Goal: Task Accomplishment & Management: Complete application form

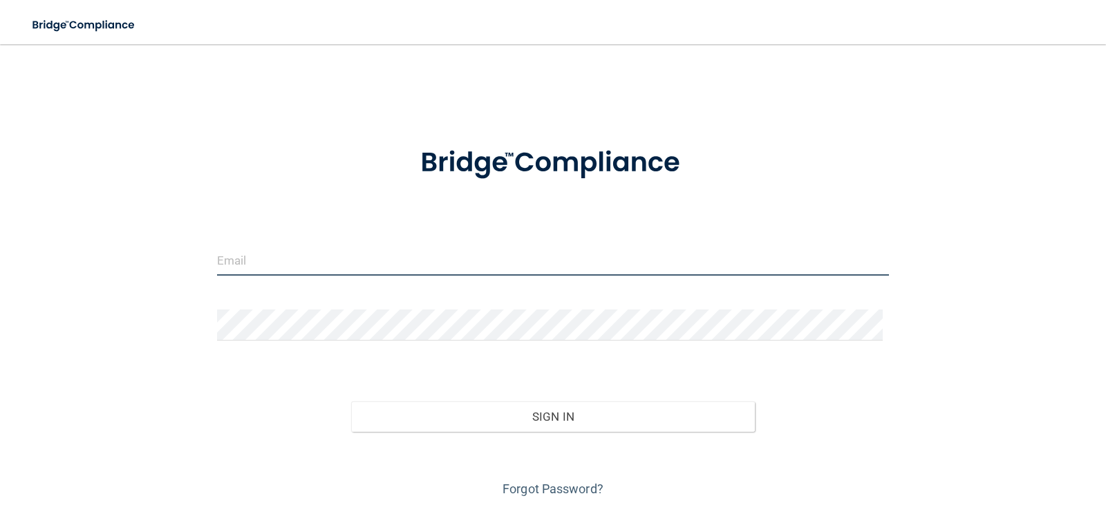
click at [349, 256] on input "email" at bounding box center [553, 260] width 673 height 31
type input "[EMAIL_ADDRESS][DOMAIN_NAME]"
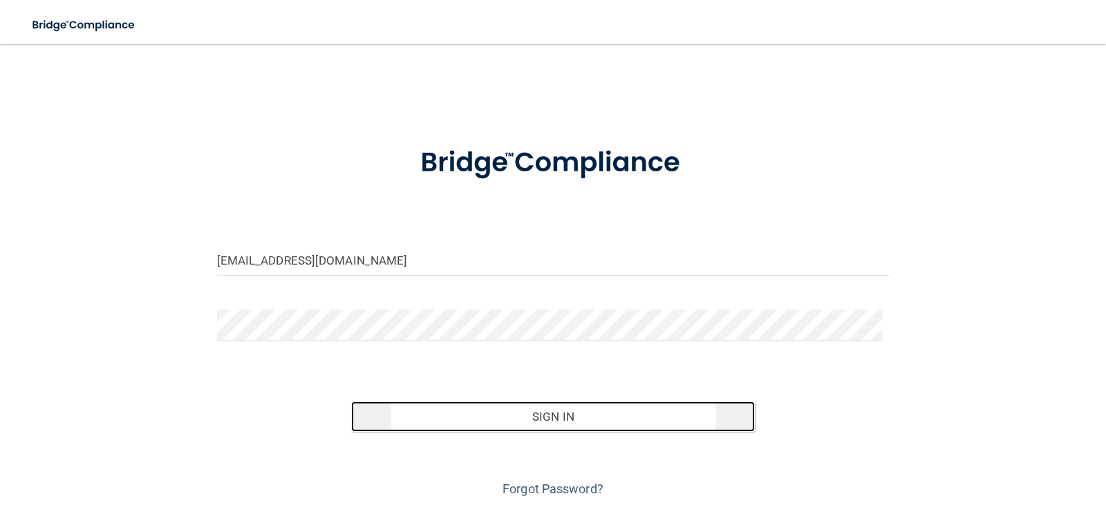
click at [549, 413] on button "Sign In" at bounding box center [553, 417] width 404 height 30
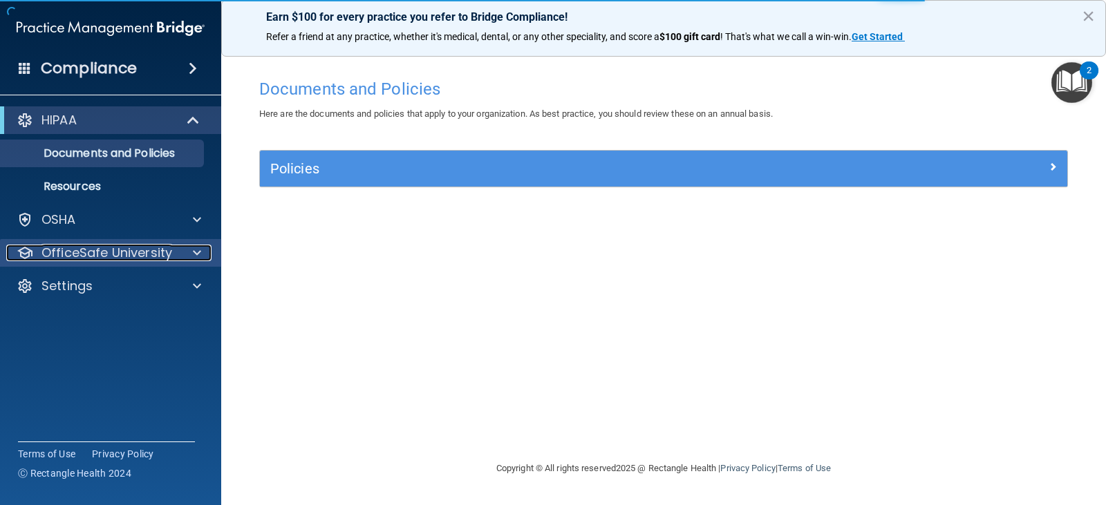
click at [121, 247] on p "OfficeSafe University" at bounding box center [106, 253] width 131 height 17
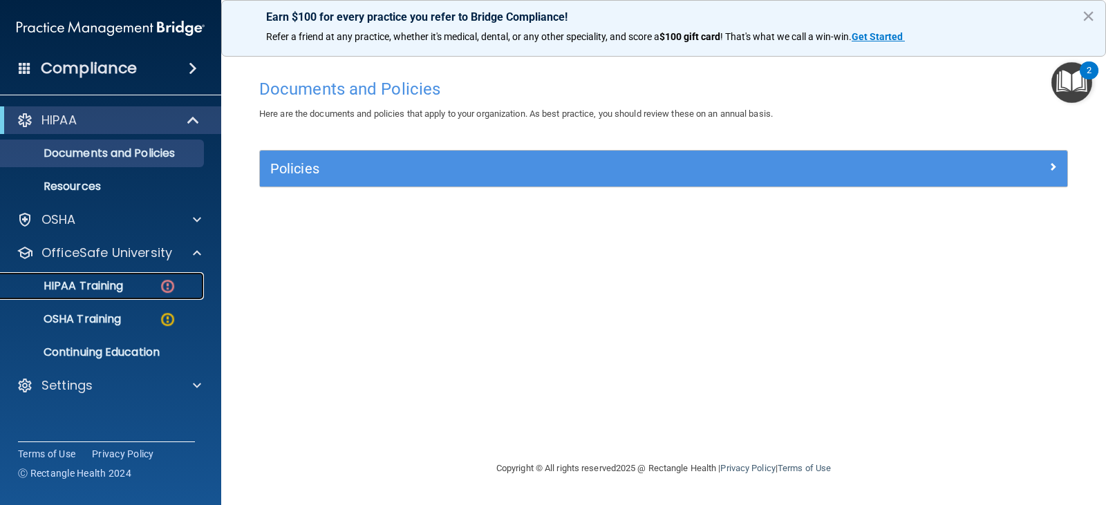
click at [123, 287] on p "HIPAA Training" at bounding box center [66, 286] width 114 height 14
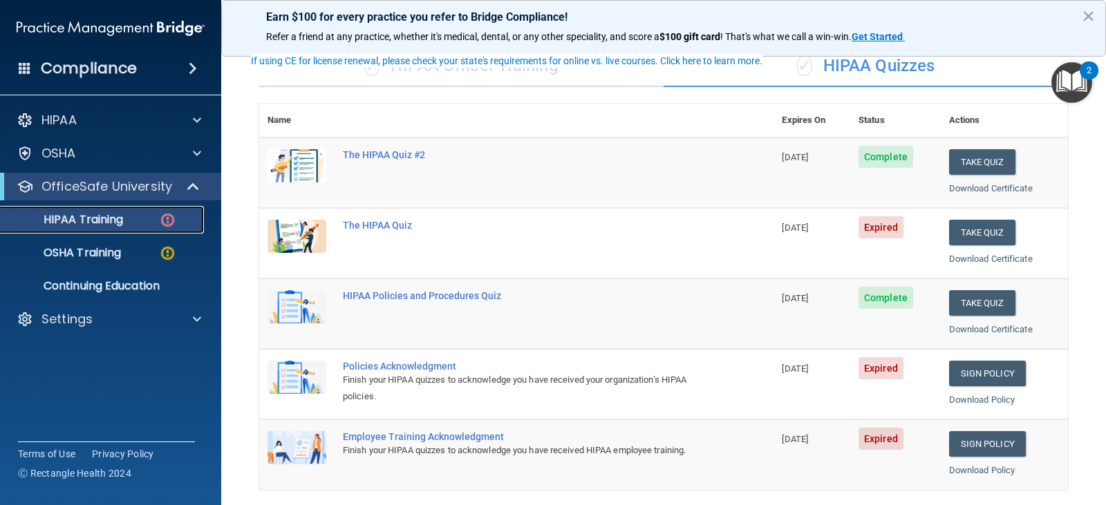
scroll to position [69, 0]
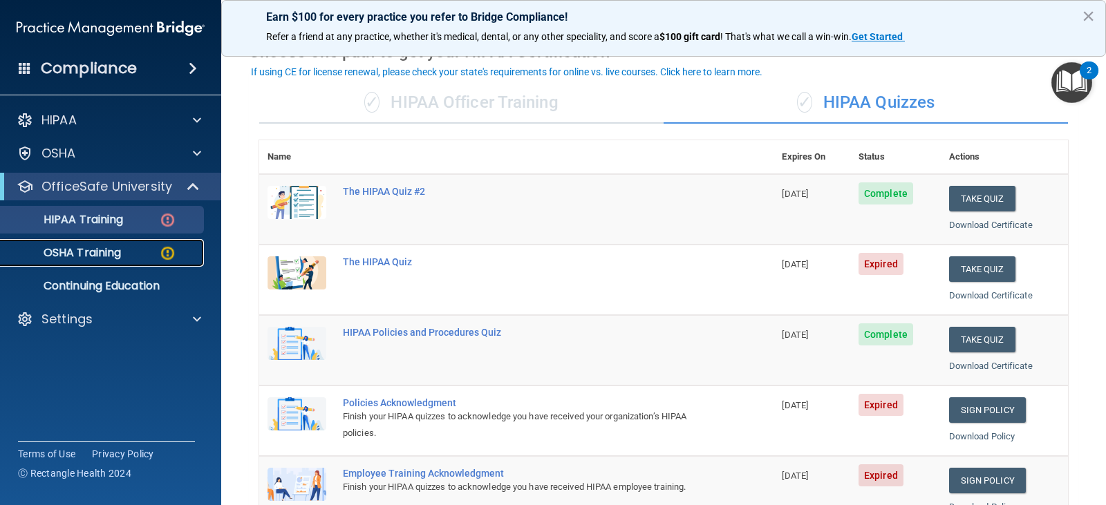
click at [93, 246] on p "OSHA Training" at bounding box center [65, 253] width 112 height 14
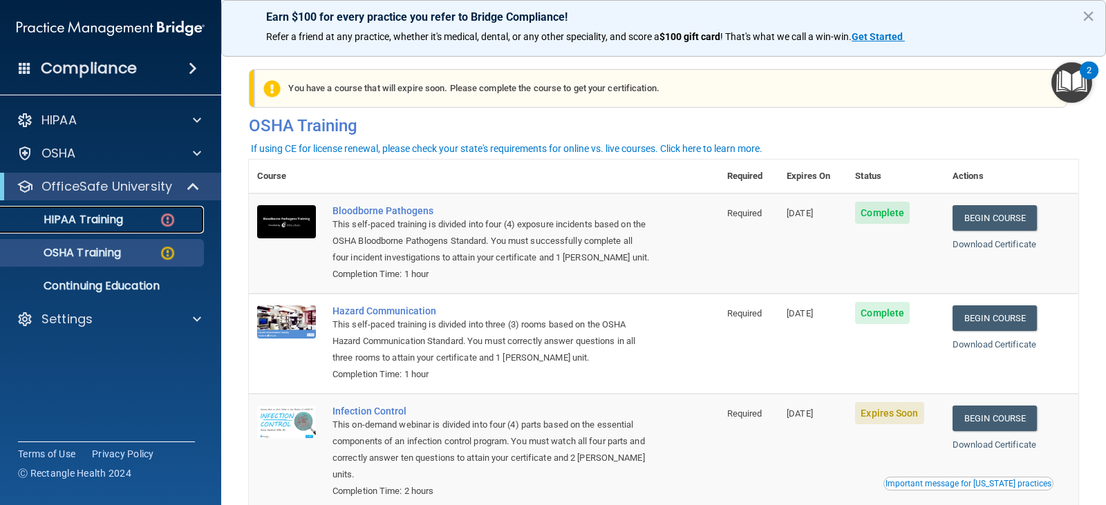
click at [120, 216] on p "HIPAA Training" at bounding box center [66, 220] width 114 height 14
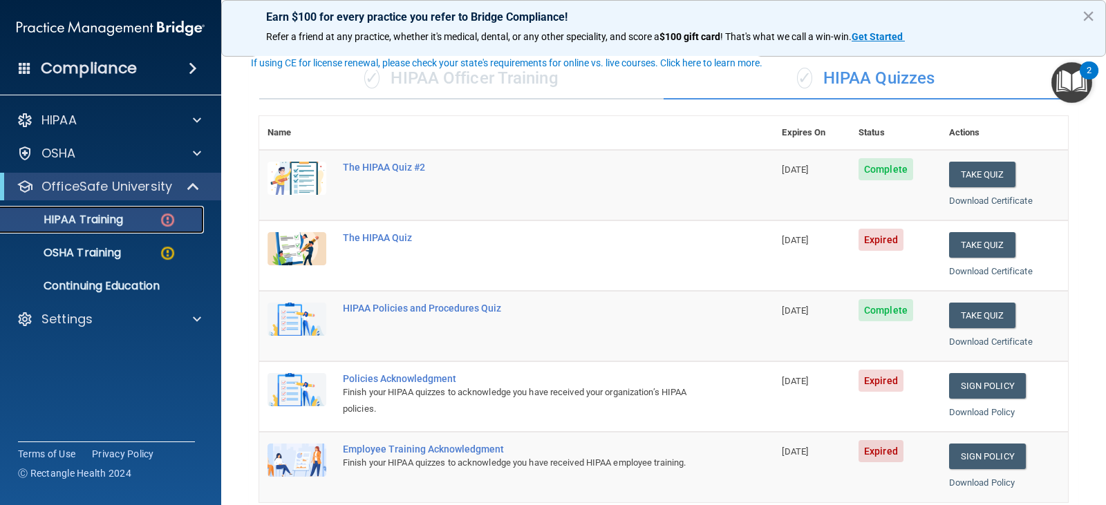
scroll to position [69, 0]
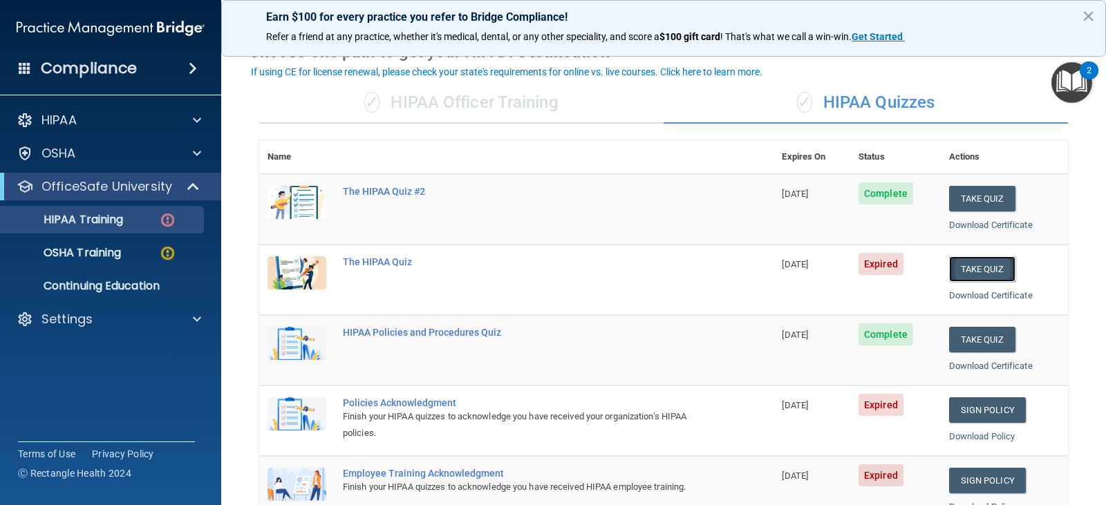
click at [981, 272] on button "Take Quiz" at bounding box center [982, 270] width 66 height 26
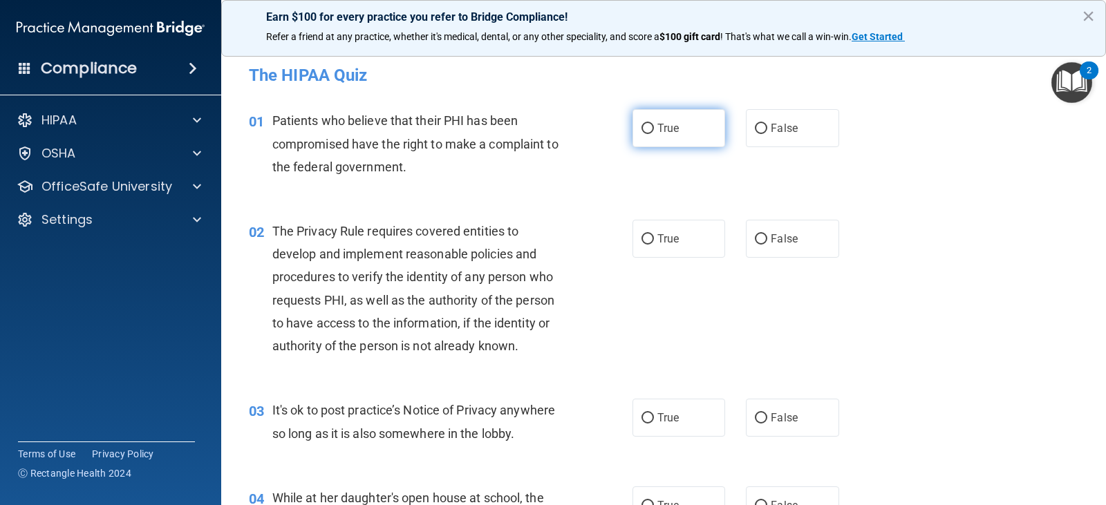
click at [644, 129] on input "True" at bounding box center [648, 129] width 12 height 10
radio input "true"
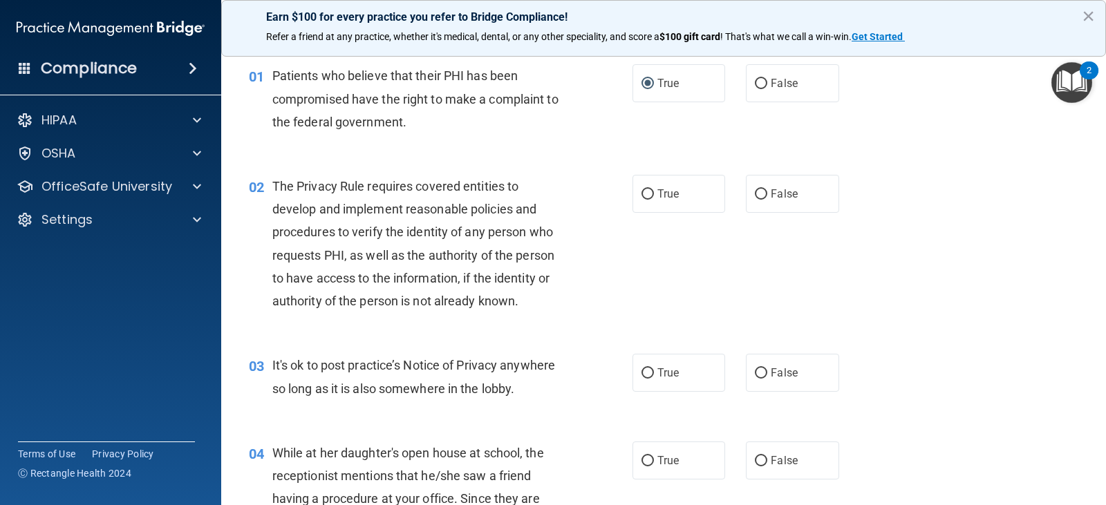
scroll to position [69, 0]
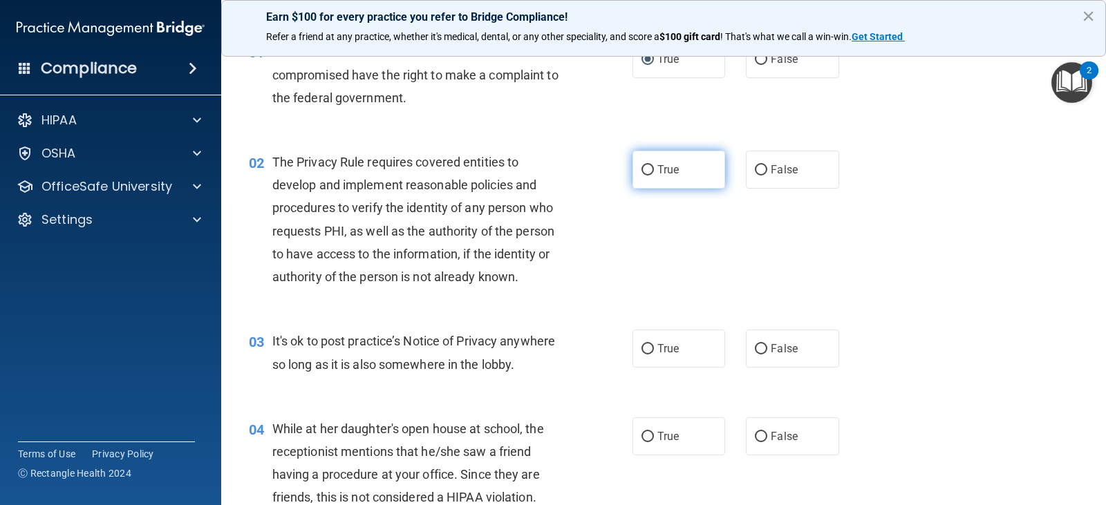
click at [643, 169] on input "True" at bounding box center [648, 170] width 12 height 10
radio input "true"
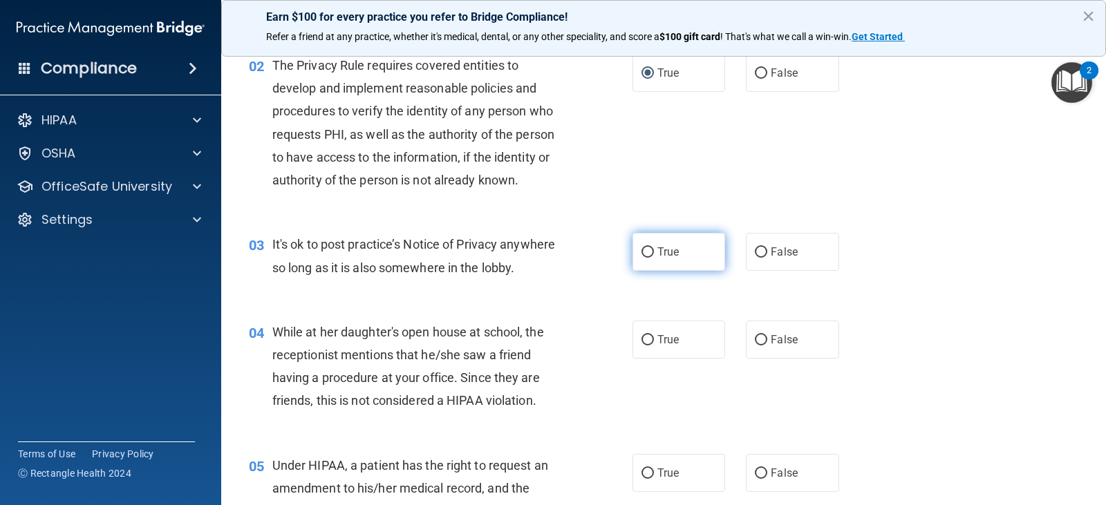
scroll to position [207, 0]
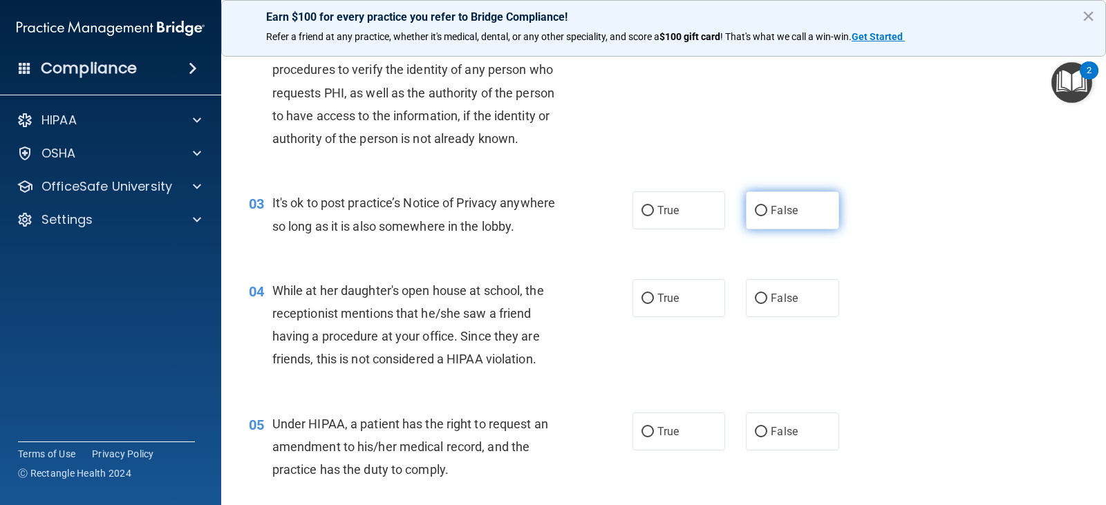
click at [755, 210] on input "False" at bounding box center [761, 211] width 12 height 10
radio input "true"
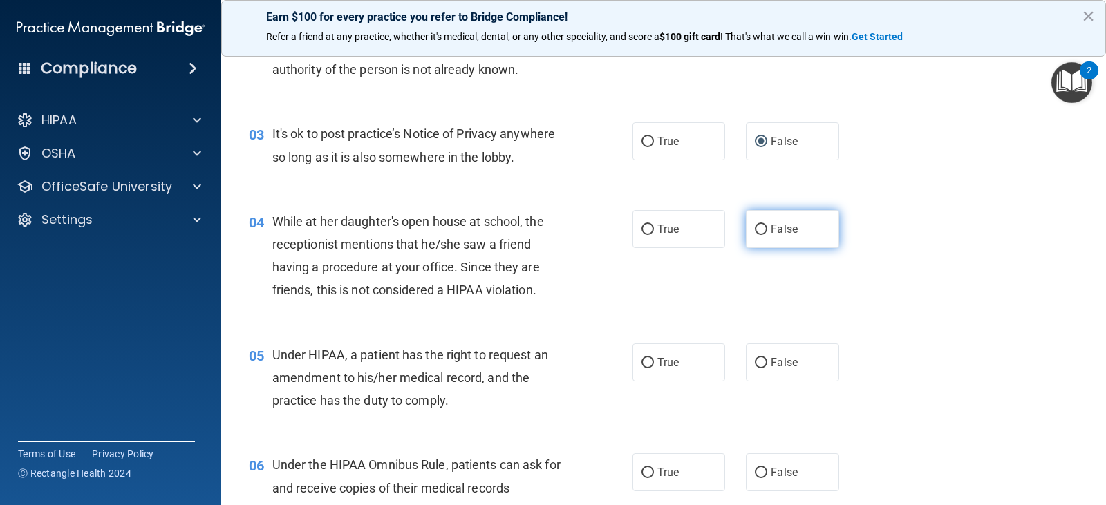
click at [756, 228] on input "False" at bounding box center [761, 230] width 12 height 10
radio input "true"
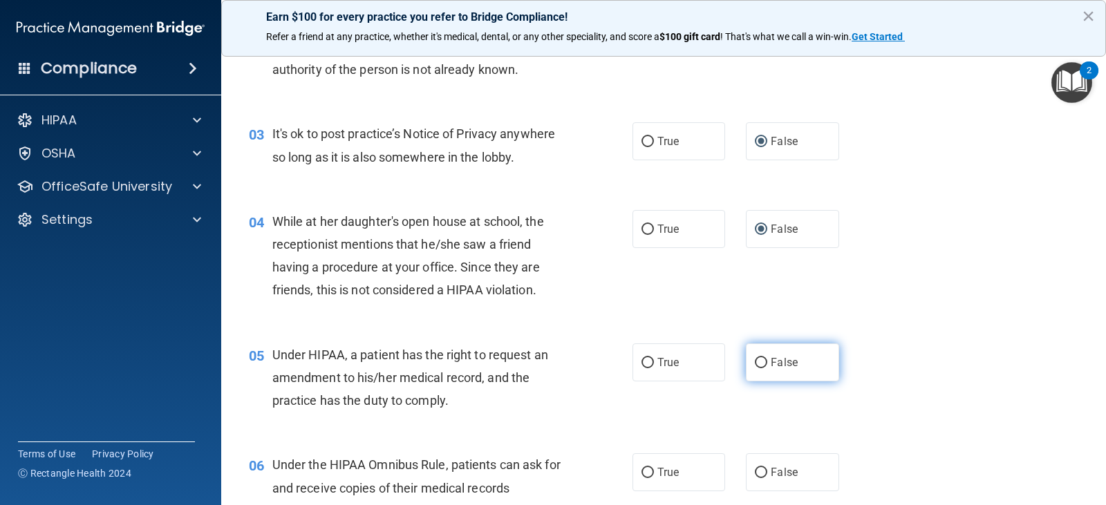
click at [755, 361] on input "False" at bounding box center [761, 363] width 12 height 10
radio input "true"
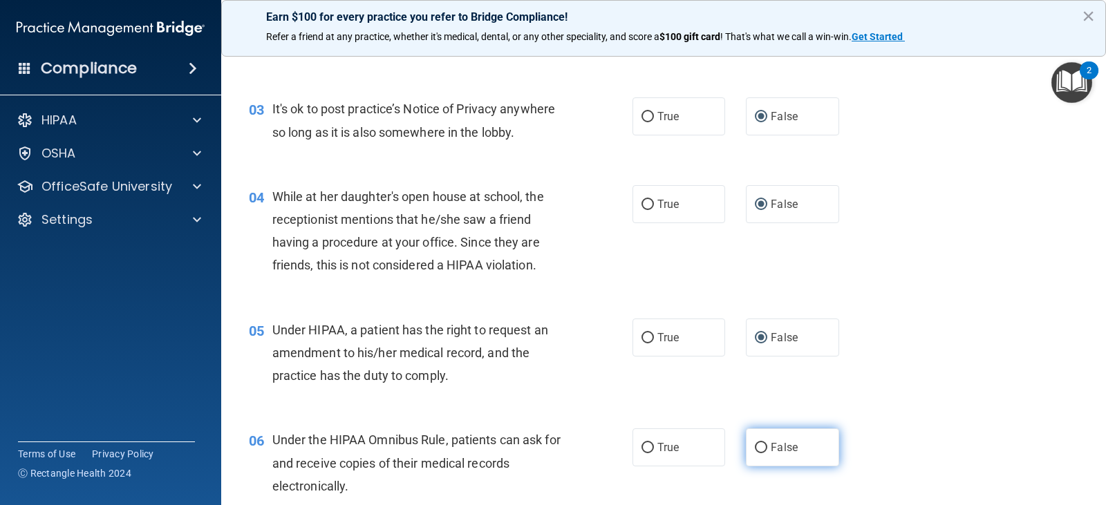
scroll to position [346, 0]
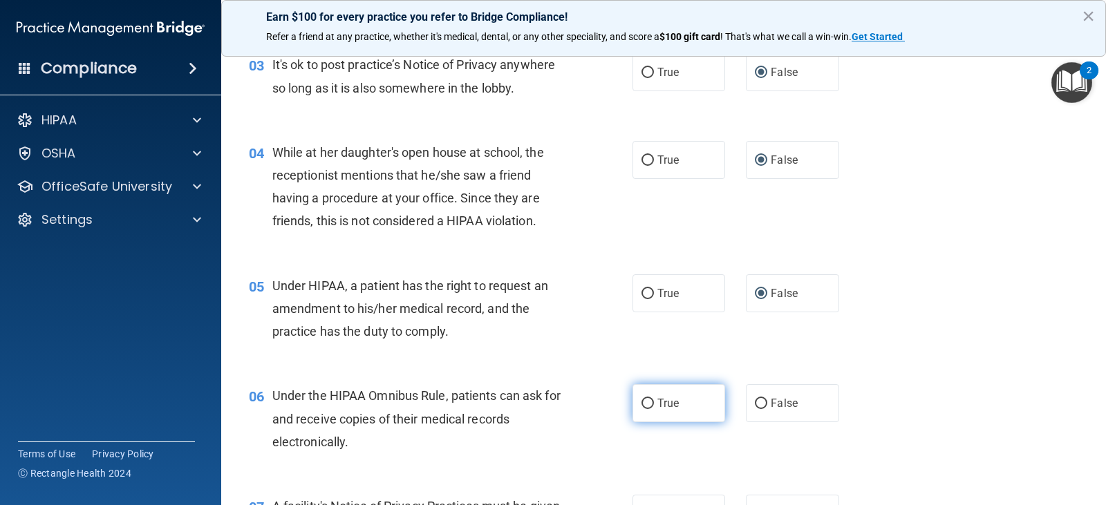
click at [642, 406] on input "True" at bounding box center [648, 404] width 12 height 10
radio input "true"
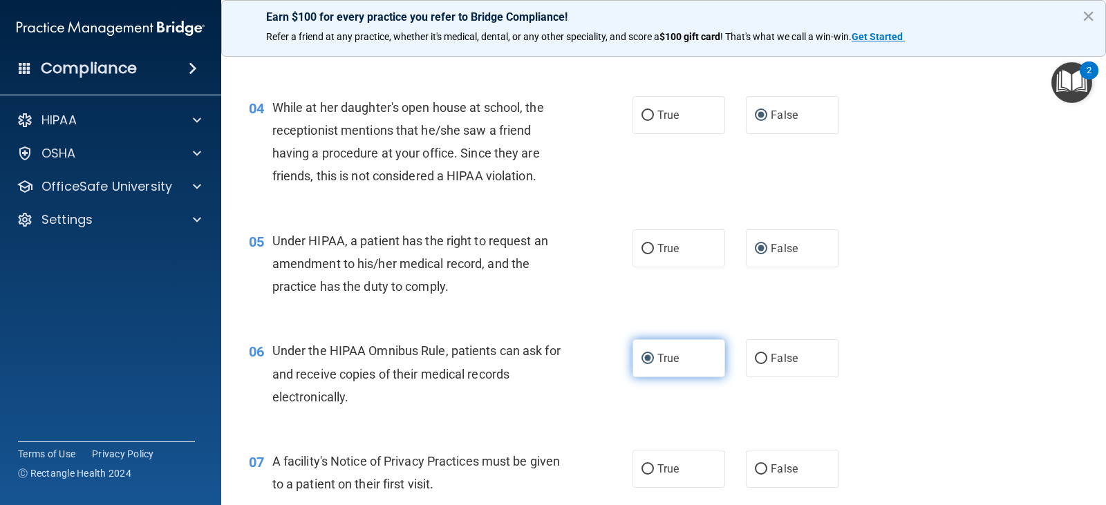
scroll to position [415, 0]
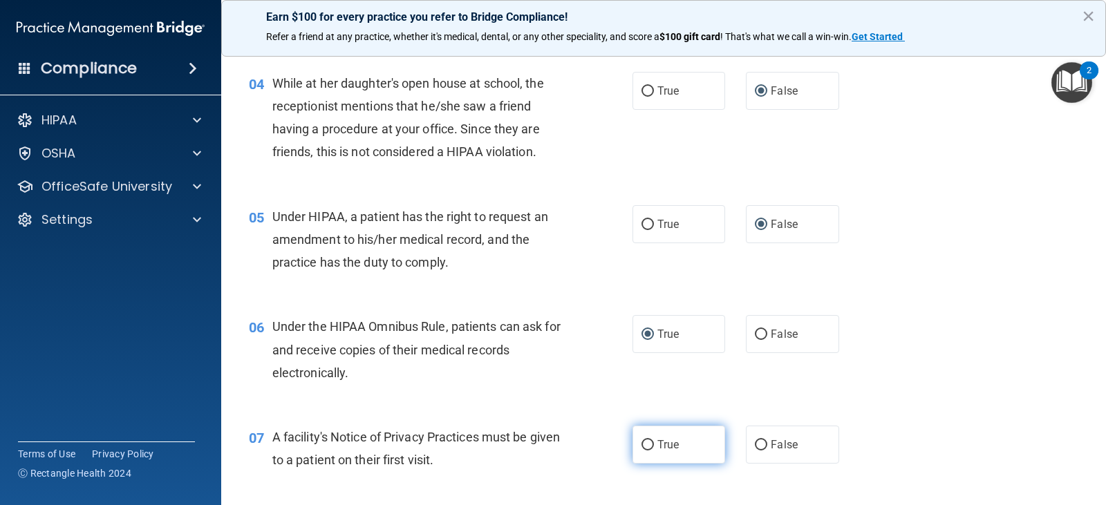
click at [642, 440] on input "True" at bounding box center [648, 445] width 12 height 10
radio input "true"
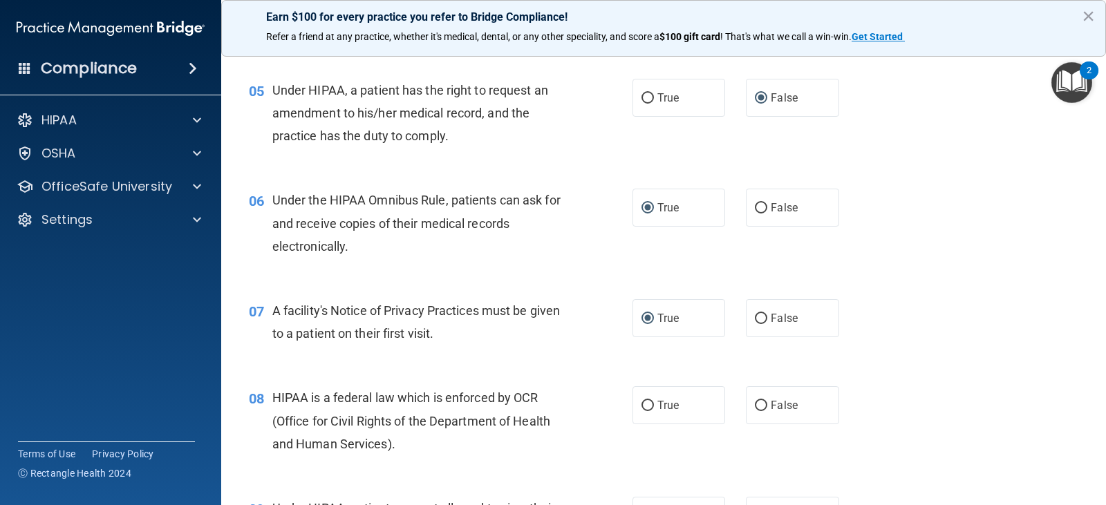
scroll to position [553, 0]
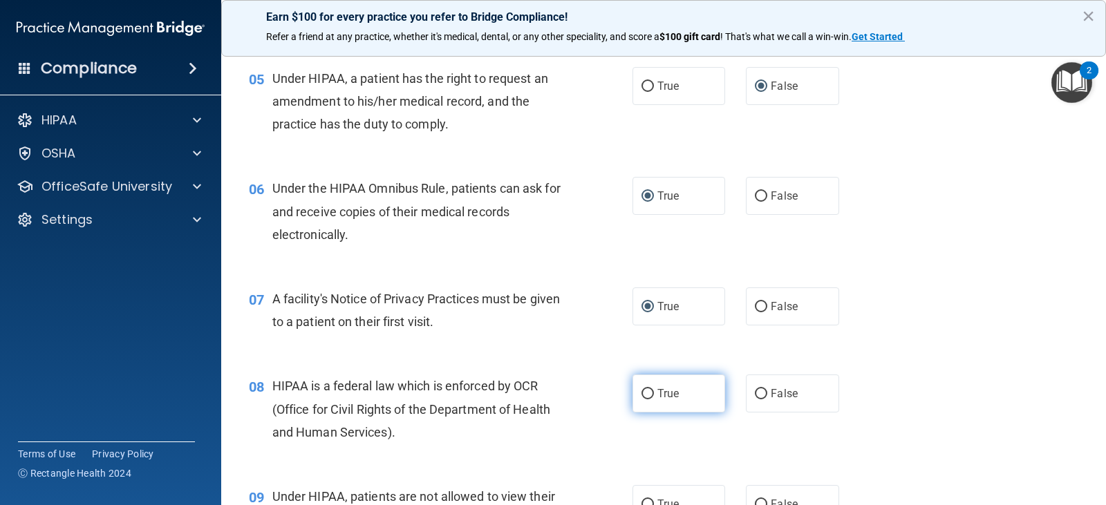
click at [642, 390] on input "True" at bounding box center [648, 394] width 12 height 10
radio input "true"
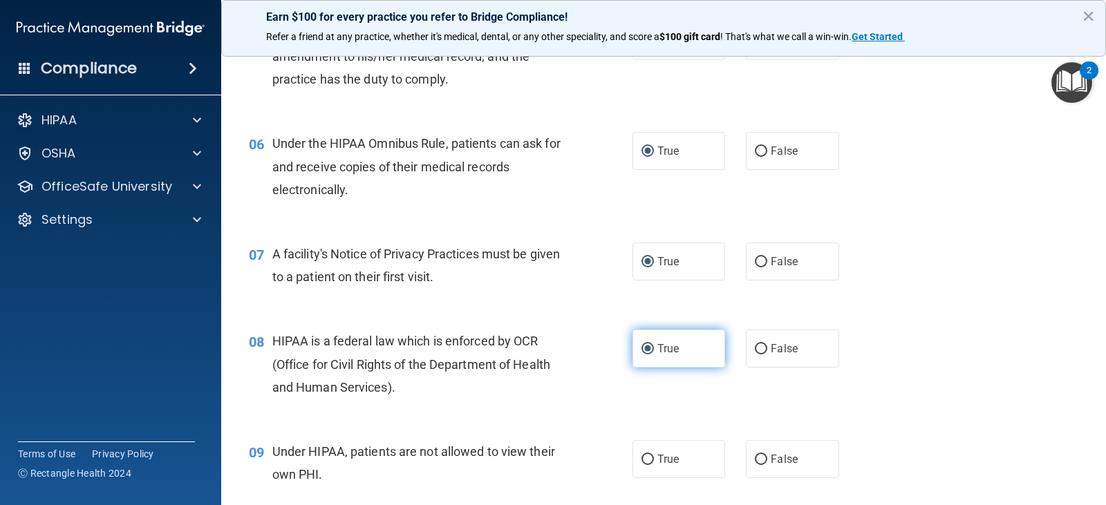
scroll to position [622, 0]
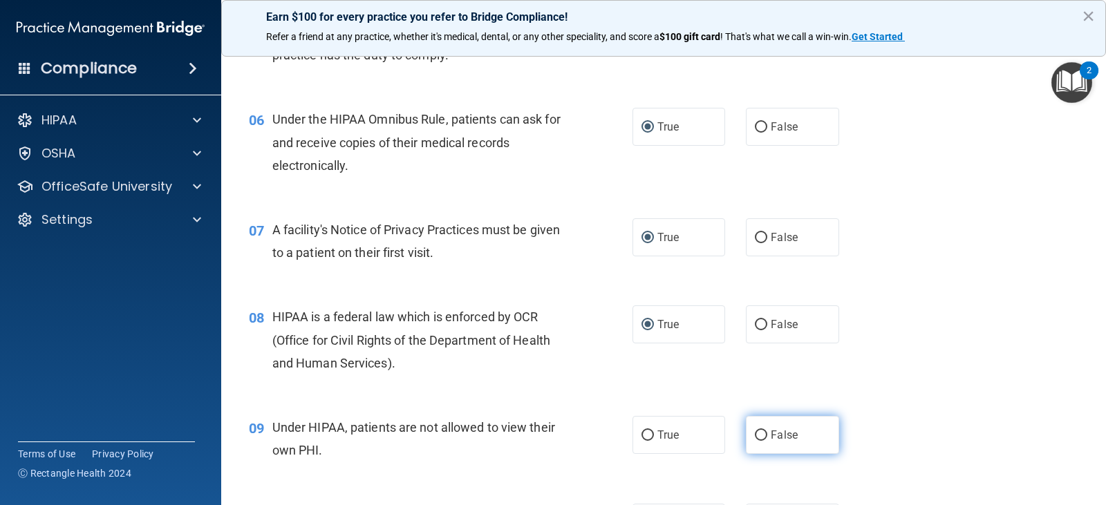
click at [758, 431] on input "False" at bounding box center [761, 436] width 12 height 10
radio input "true"
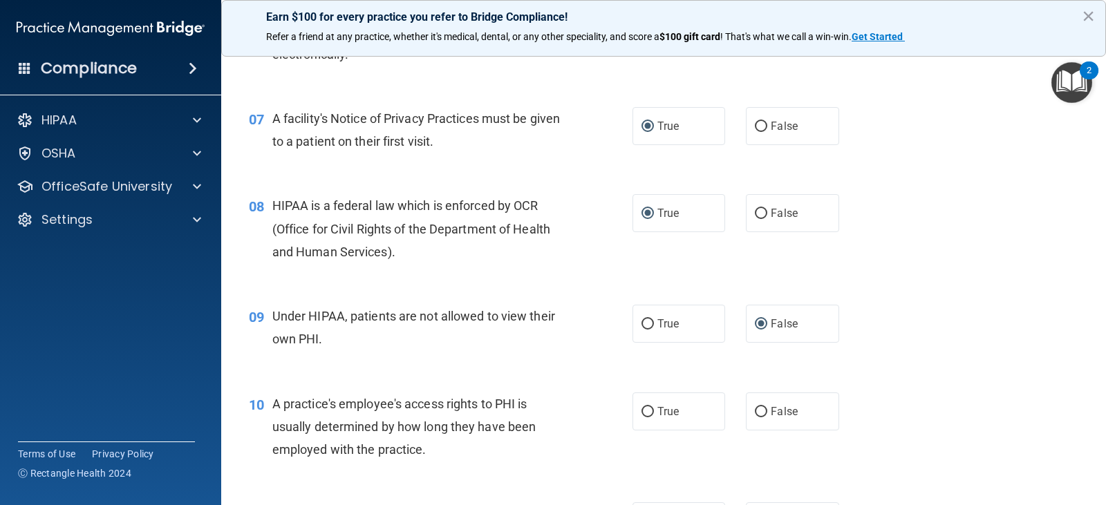
scroll to position [761, 0]
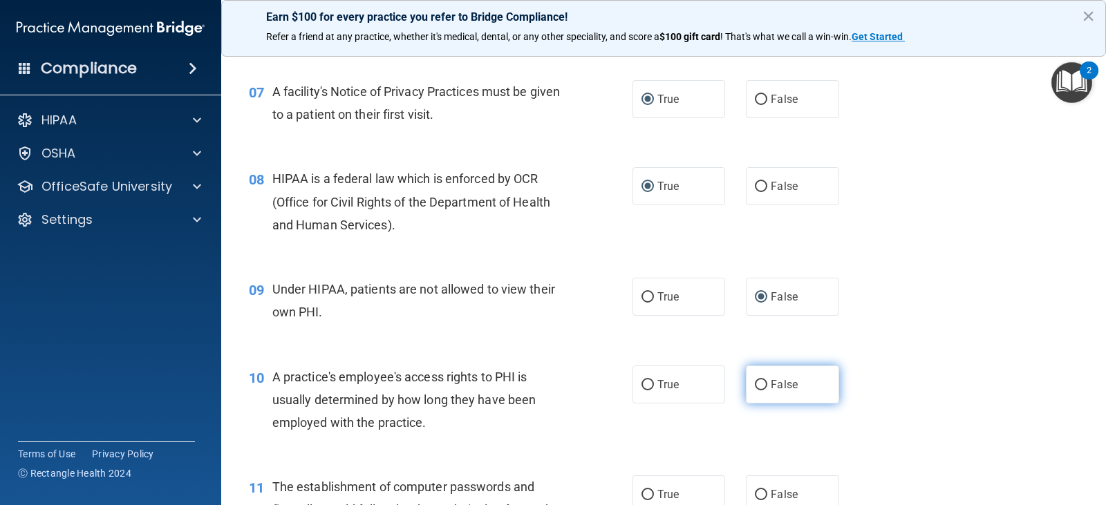
click at [755, 383] on input "False" at bounding box center [761, 385] width 12 height 10
radio input "true"
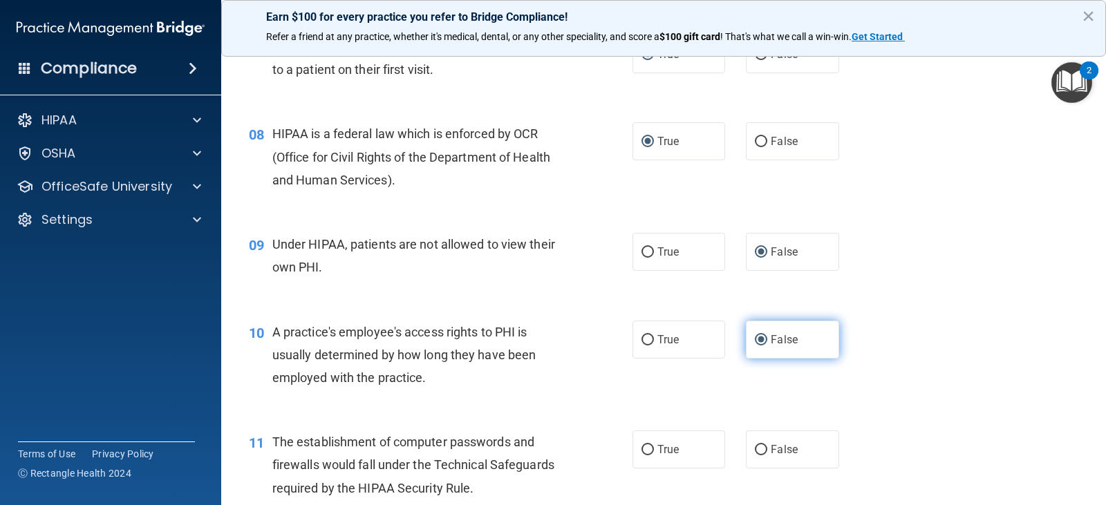
scroll to position [830, 0]
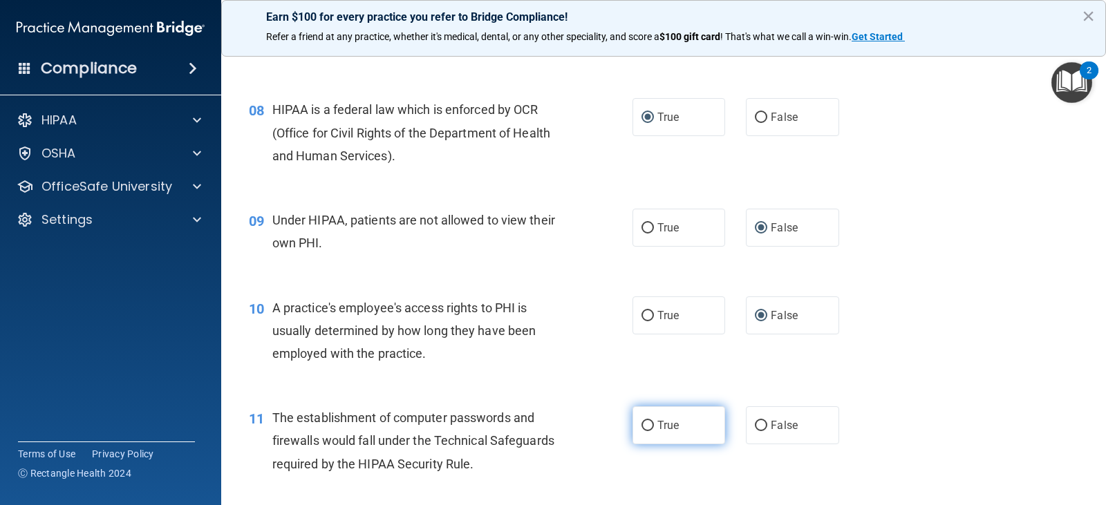
click at [644, 425] on input "True" at bounding box center [648, 426] width 12 height 10
radio input "true"
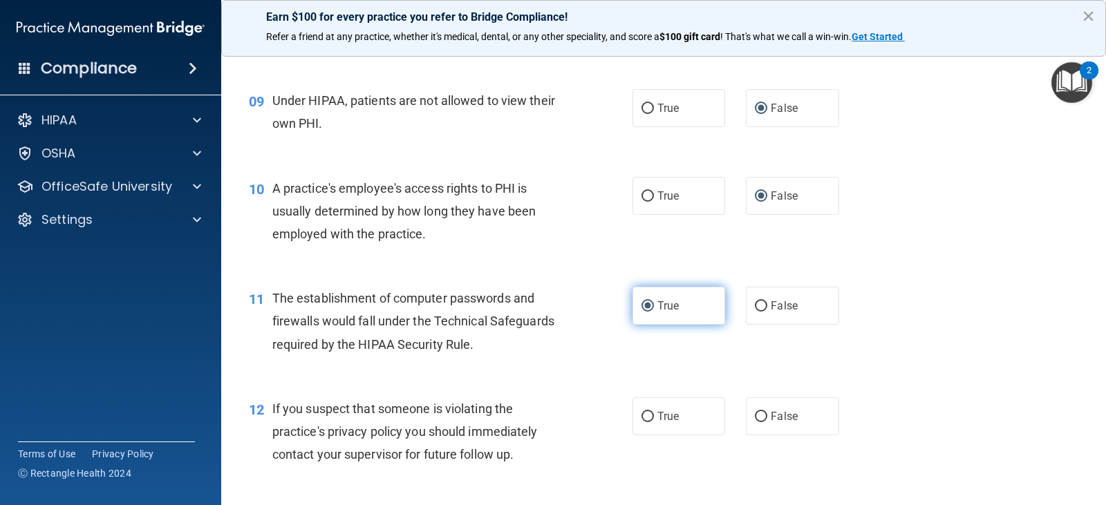
scroll to position [968, 0]
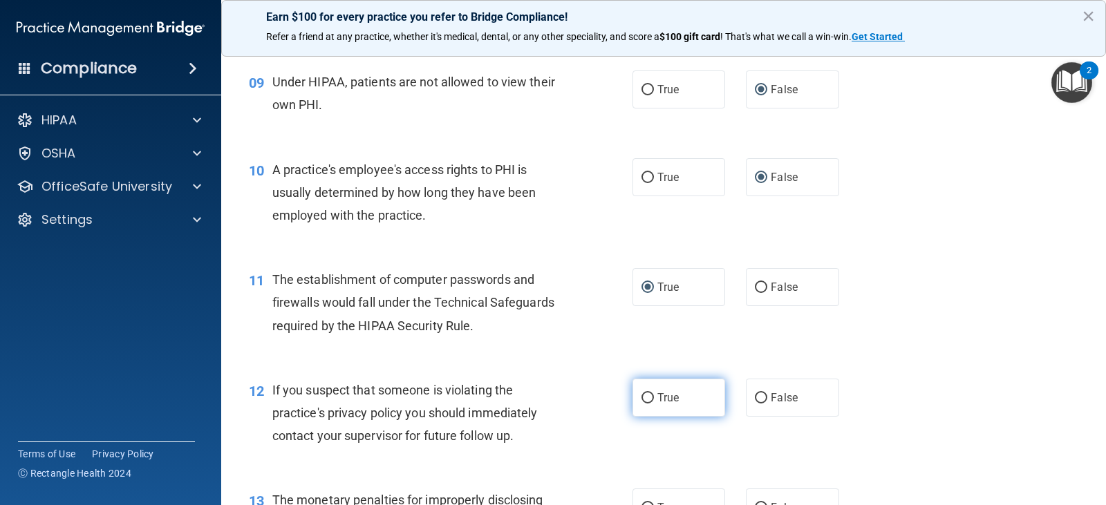
click at [645, 399] on input "True" at bounding box center [648, 398] width 12 height 10
radio input "true"
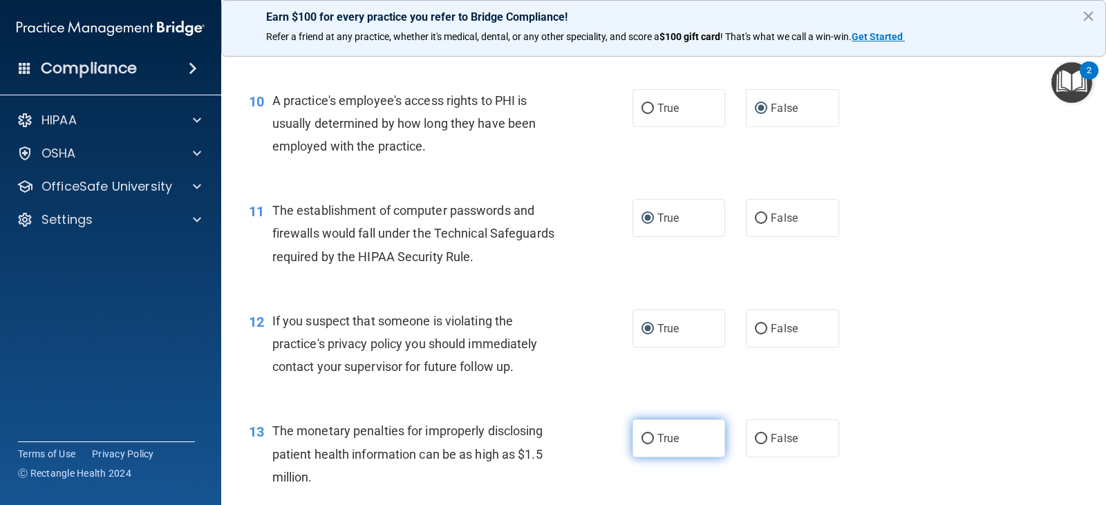
click at [644, 440] on input "True" at bounding box center [648, 439] width 12 height 10
radio input "true"
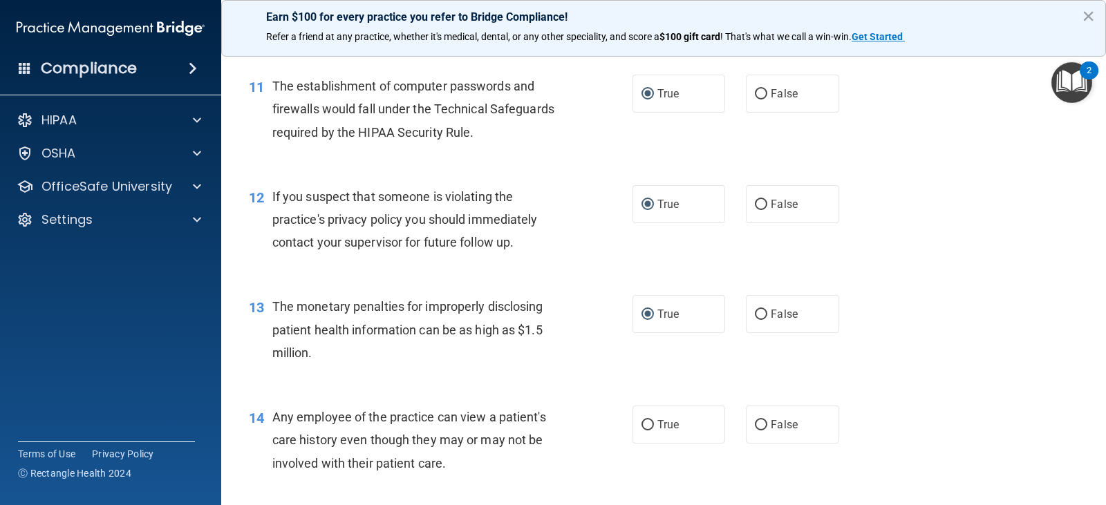
scroll to position [1176, 0]
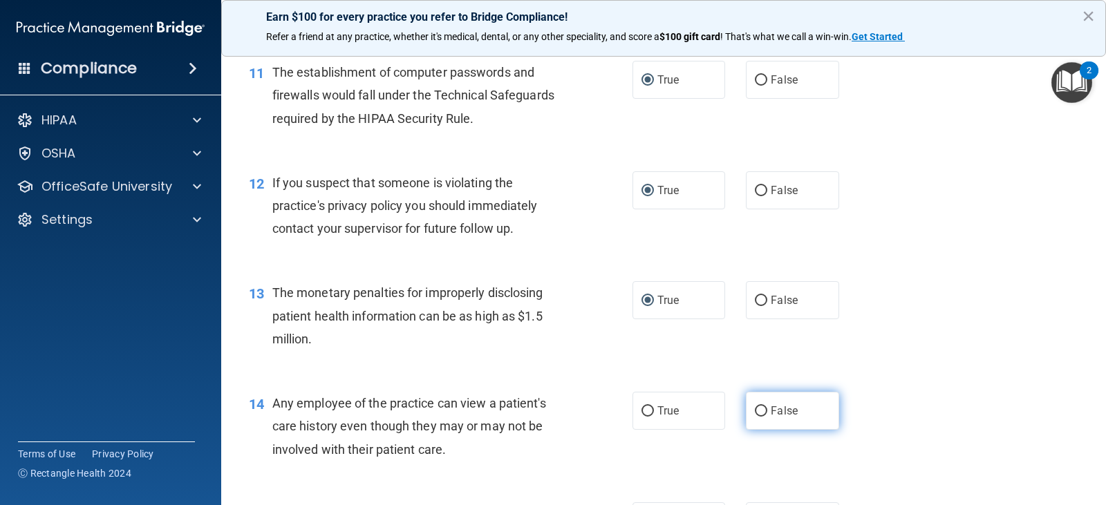
click at [756, 411] on input "False" at bounding box center [761, 412] width 12 height 10
radio input "true"
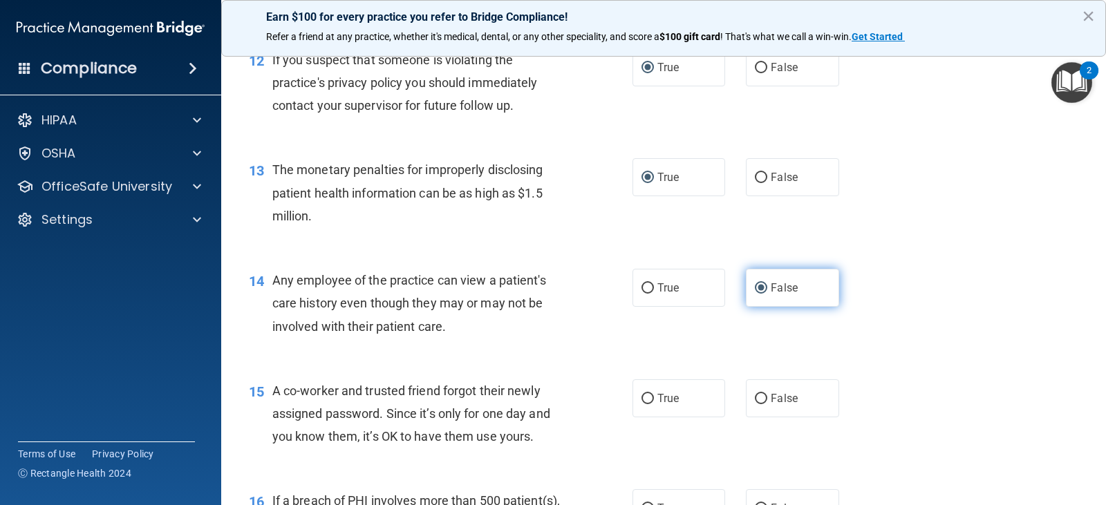
scroll to position [1314, 0]
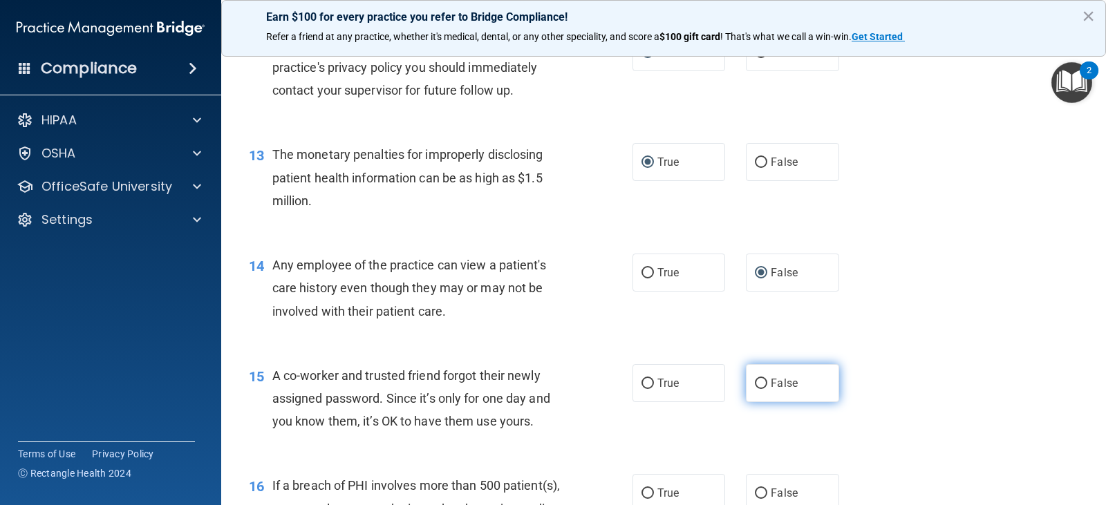
click at [755, 382] on input "False" at bounding box center [761, 384] width 12 height 10
radio input "true"
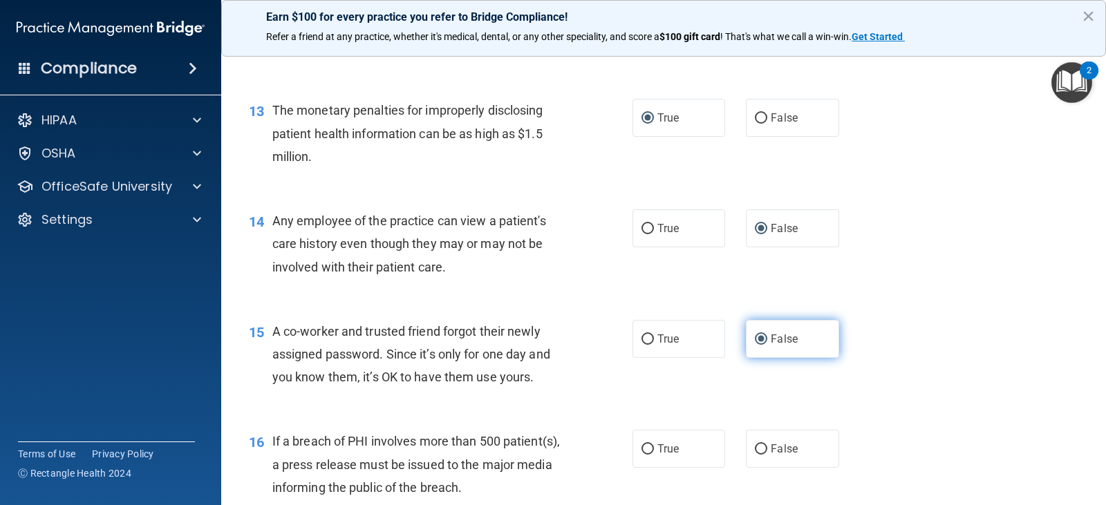
scroll to position [1383, 0]
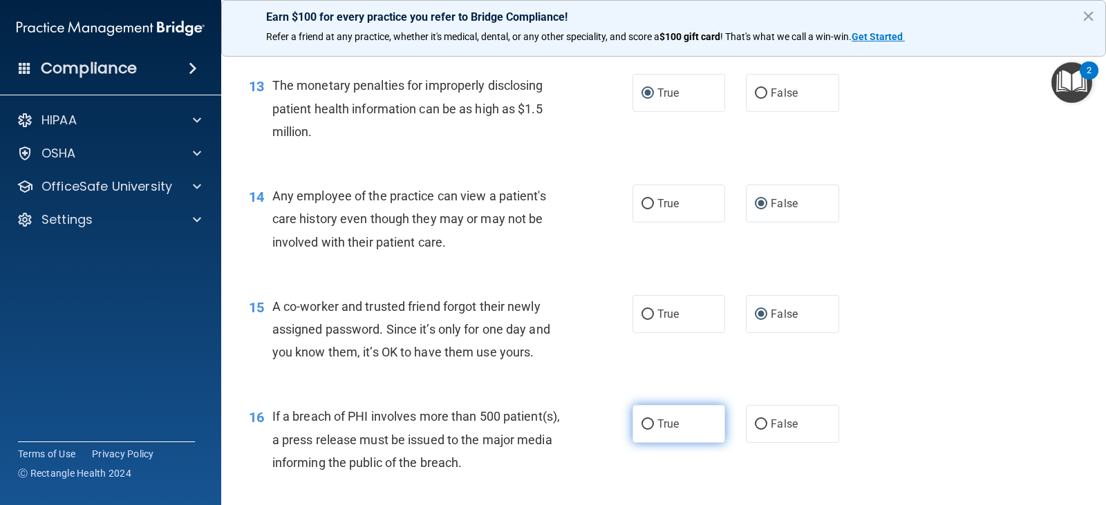
click at [642, 425] on input "True" at bounding box center [648, 425] width 12 height 10
radio input "true"
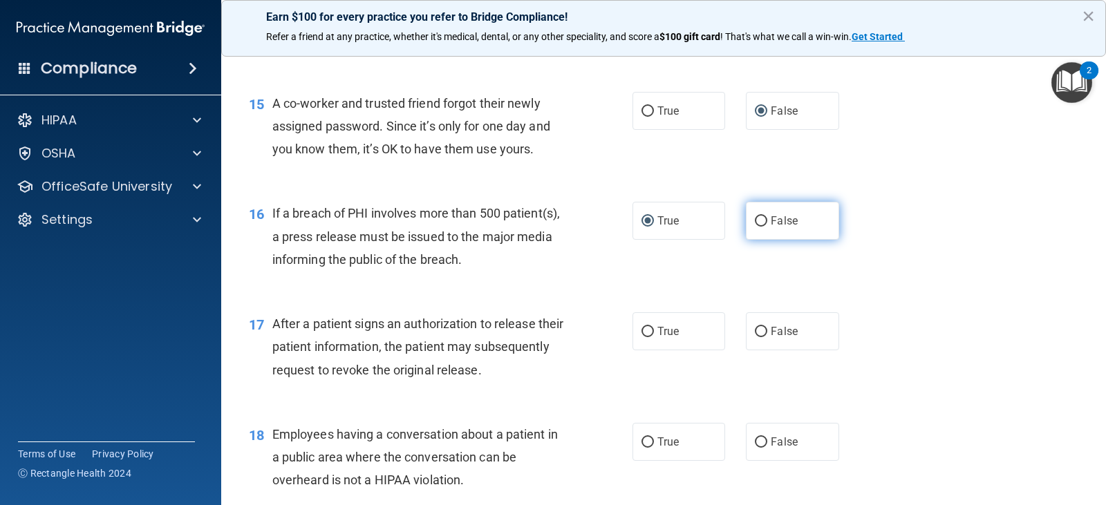
scroll to position [1590, 0]
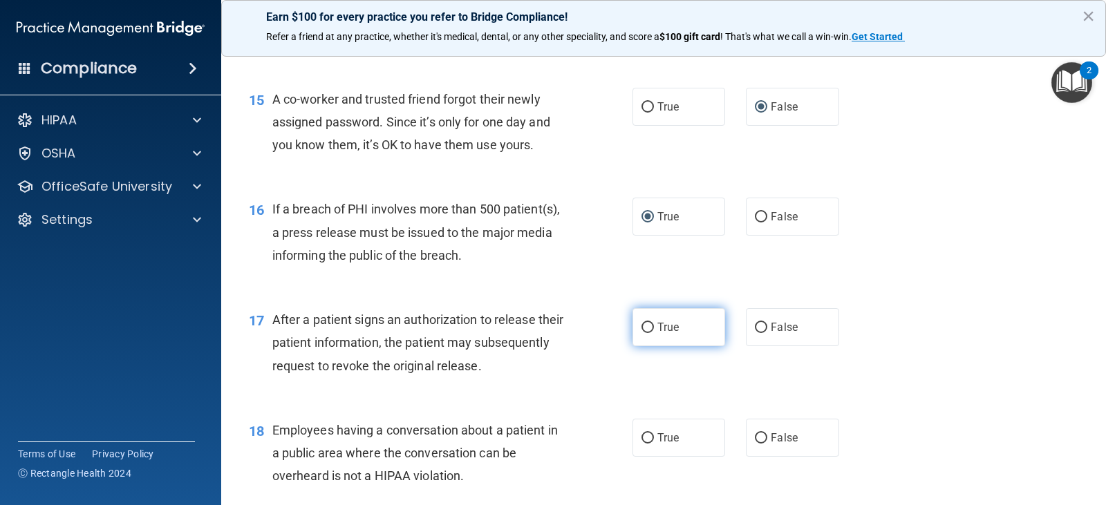
click at [642, 326] on input "True" at bounding box center [648, 328] width 12 height 10
radio input "true"
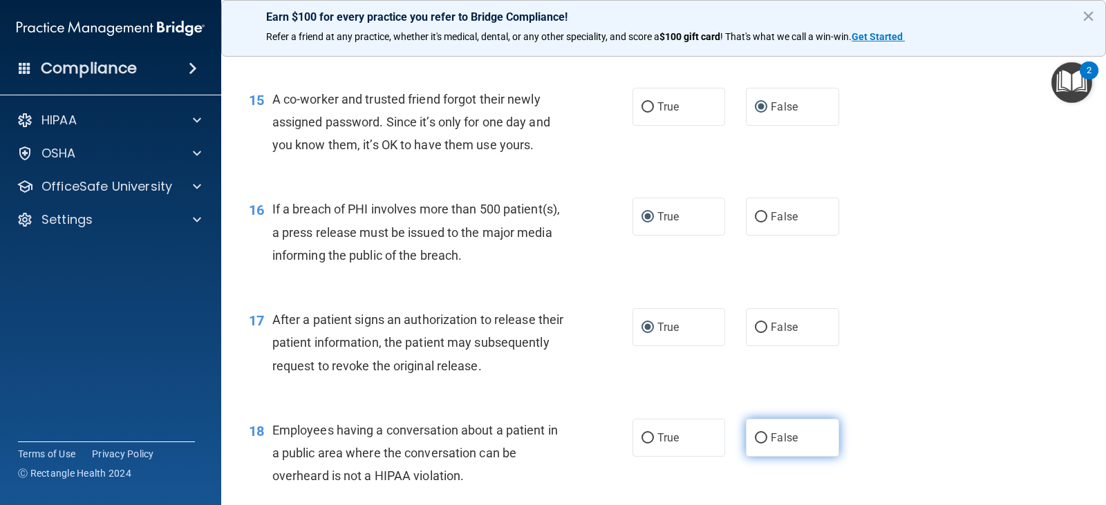
click at [755, 436] on input "False" at bounding box center [761, 439] width 12 height 10
radio input "true"
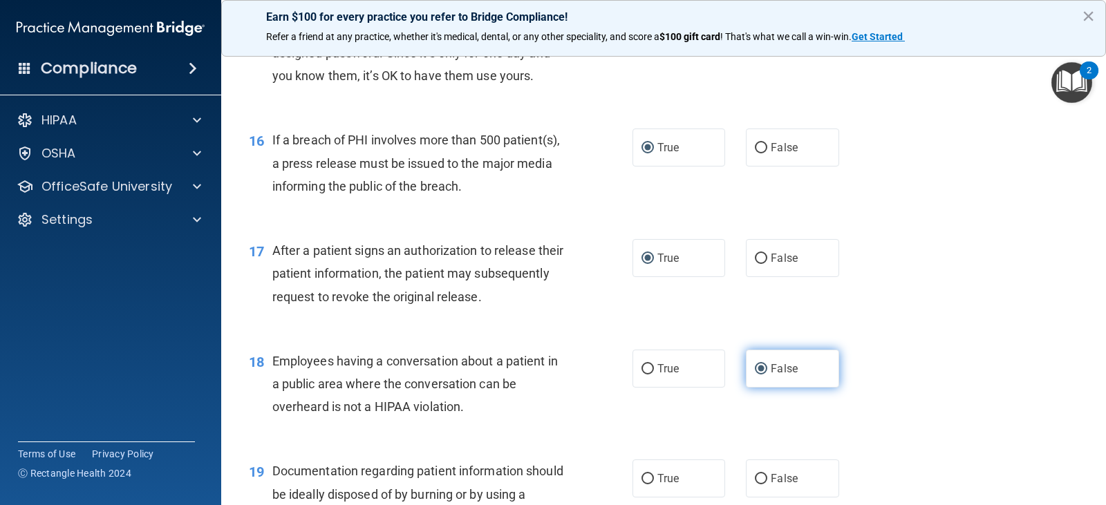
scroll to position [1729, 0]
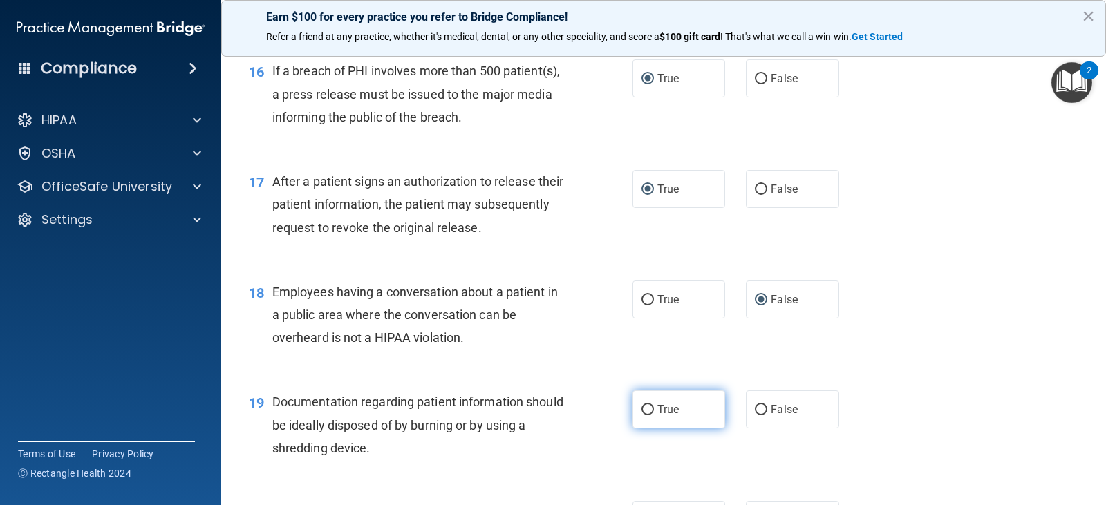
click at [643, 407] on input "True" at bounding box center [648, 410] width 12 height 10
radio input "true"
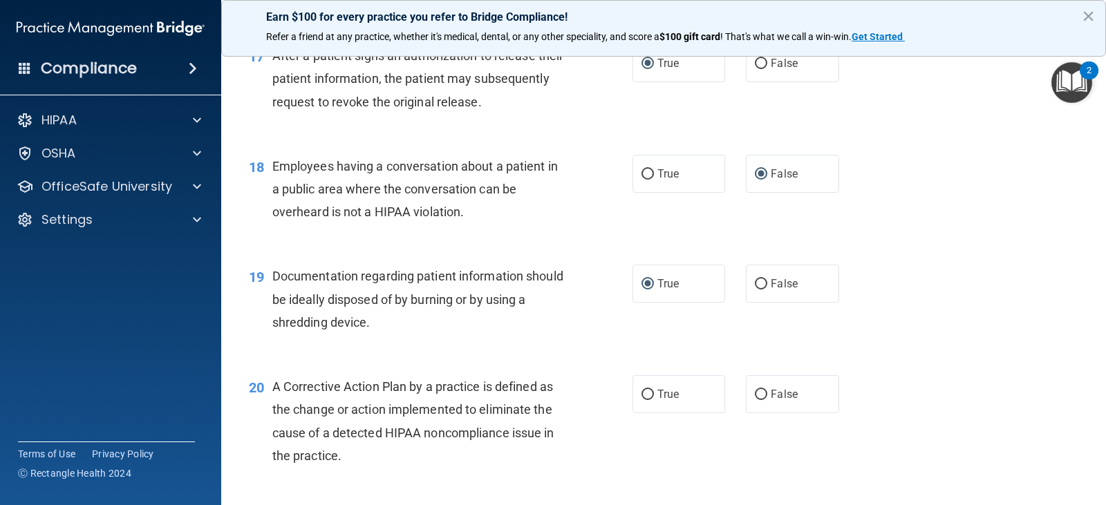
scroll to position [1867, 0]
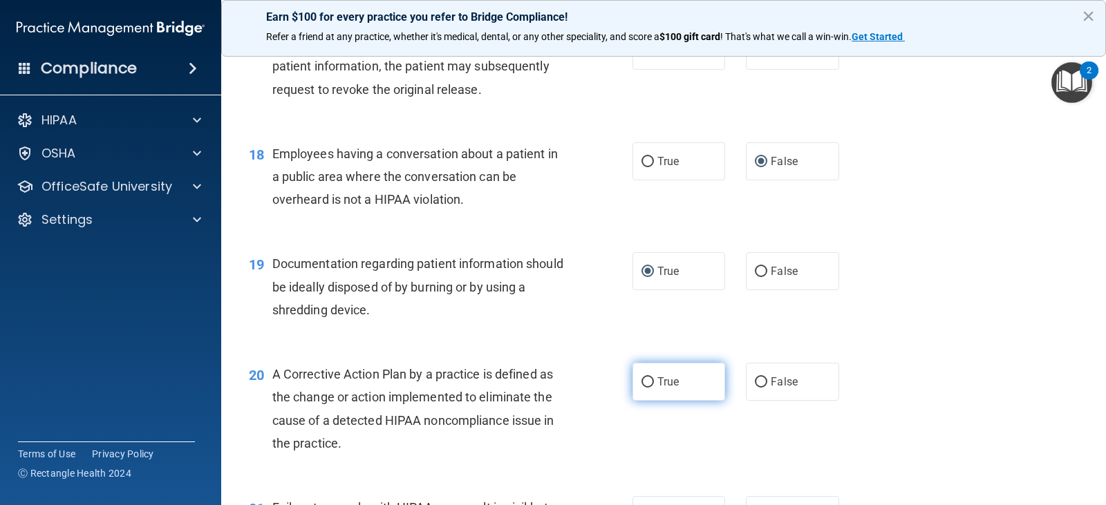
drag, startPoint x: 638, startPoint y: 381, endPoint x: 649, endPoint y: 392, distance: 15.6
click at [642, 381] on input "True" at bounding box center [648, 383] width 12 height 10
radio input "true"
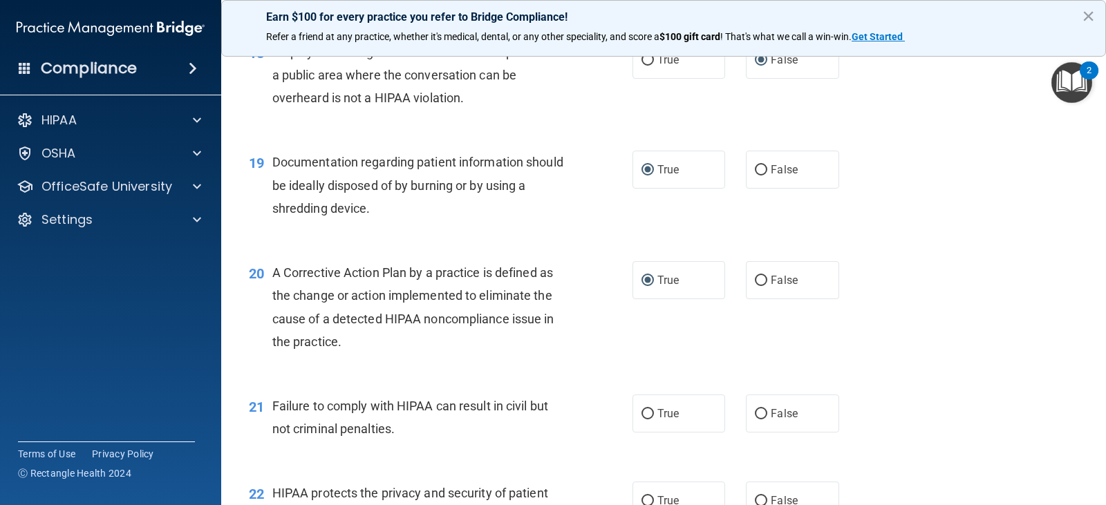
scroll to position [2005, 0]
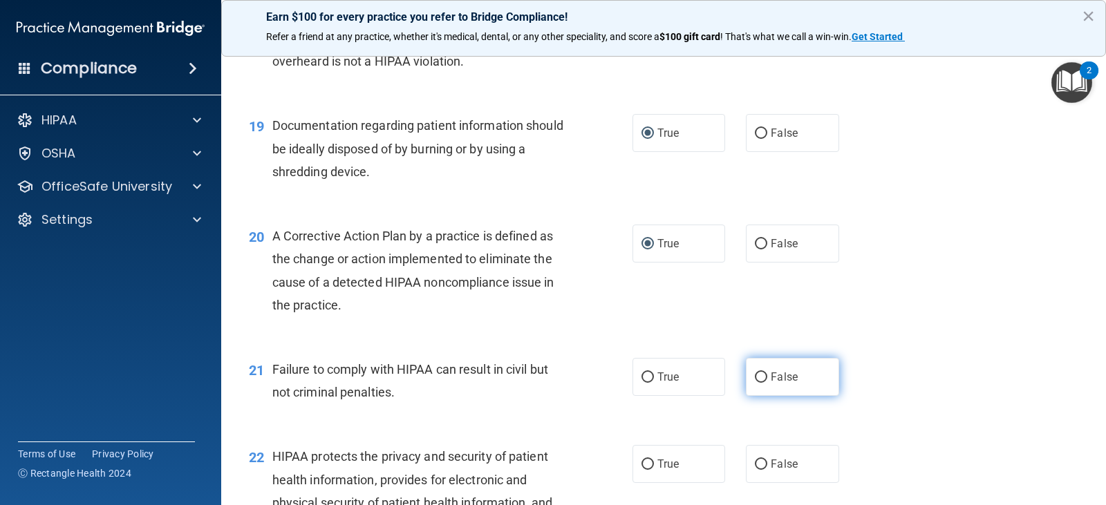
click at [755, 378] on input "False" at bounding box center [761, 378] width 12 height 10
radio input "true"
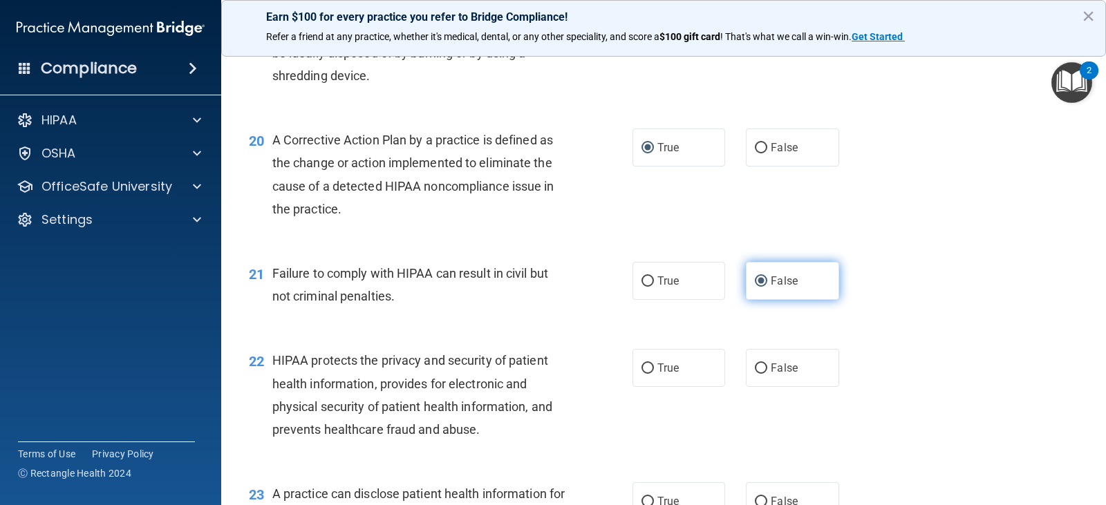
scroll to position [2144, 0]
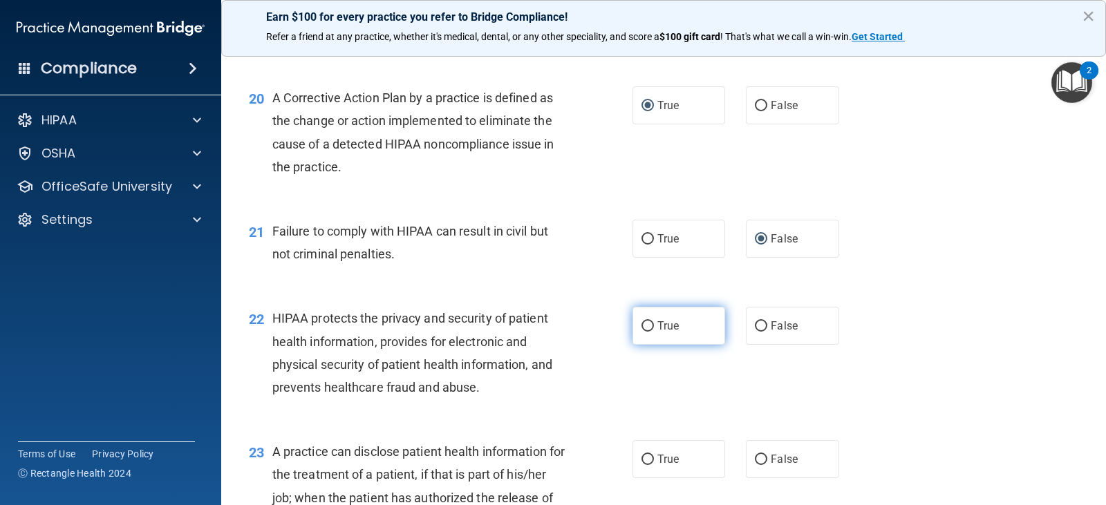
click at [643, 326] on input "True" at bounding box center [648, 327] width 12 height 10
radio input "true"
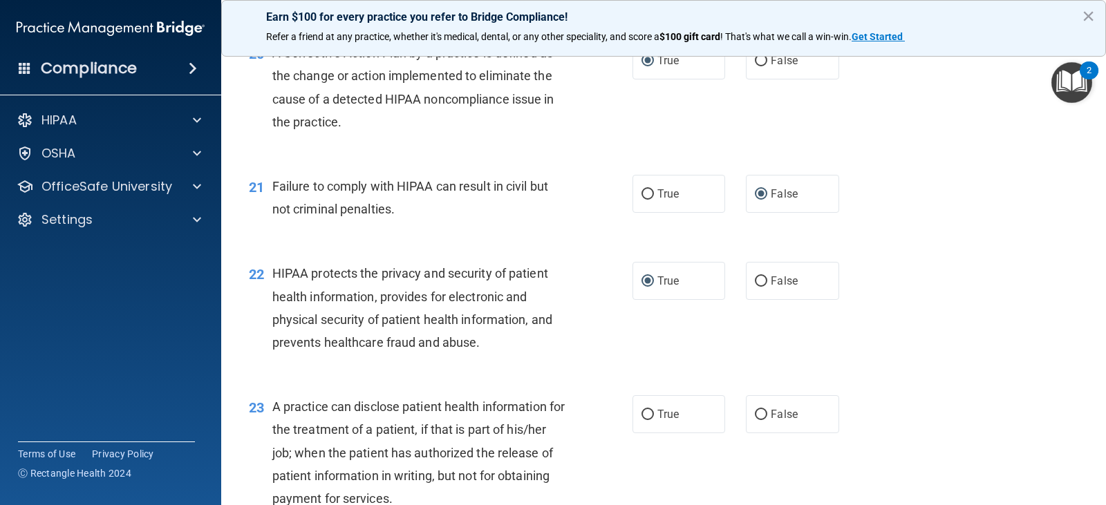
scroll to position [2213, 0]
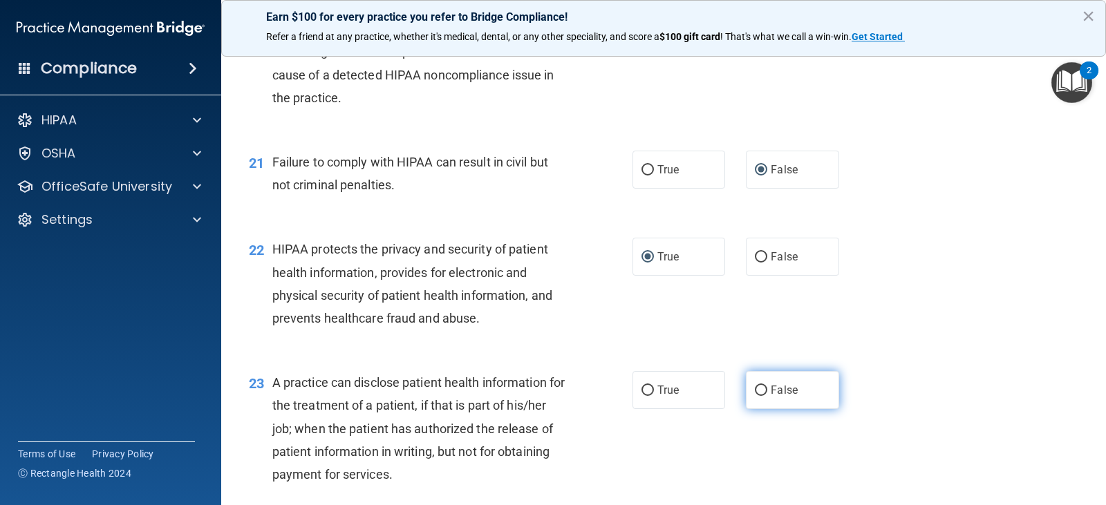
click at [755, 390] on input "False" at bounding box center [761, 391] width 12 height 10
radio input "true"
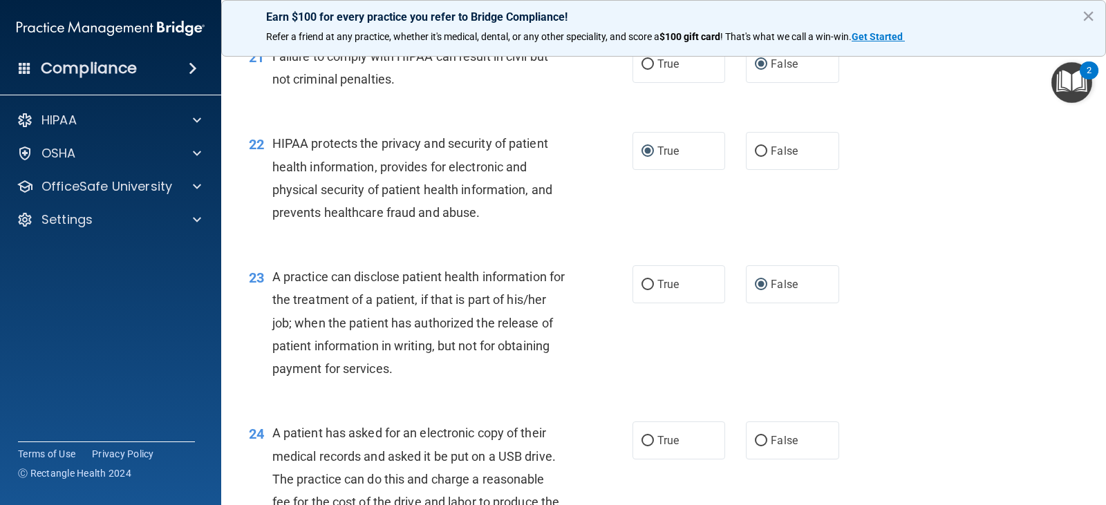
scroll to position [2420, 0]
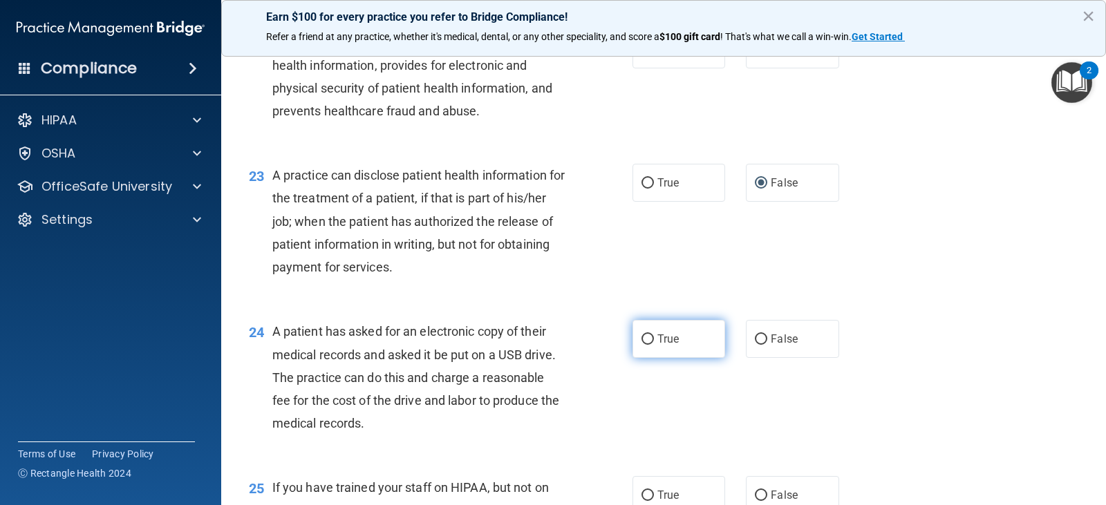
click at [642, 340] on input "True" at bounding box center [648, 340] width 12 height 10
radio input "true"
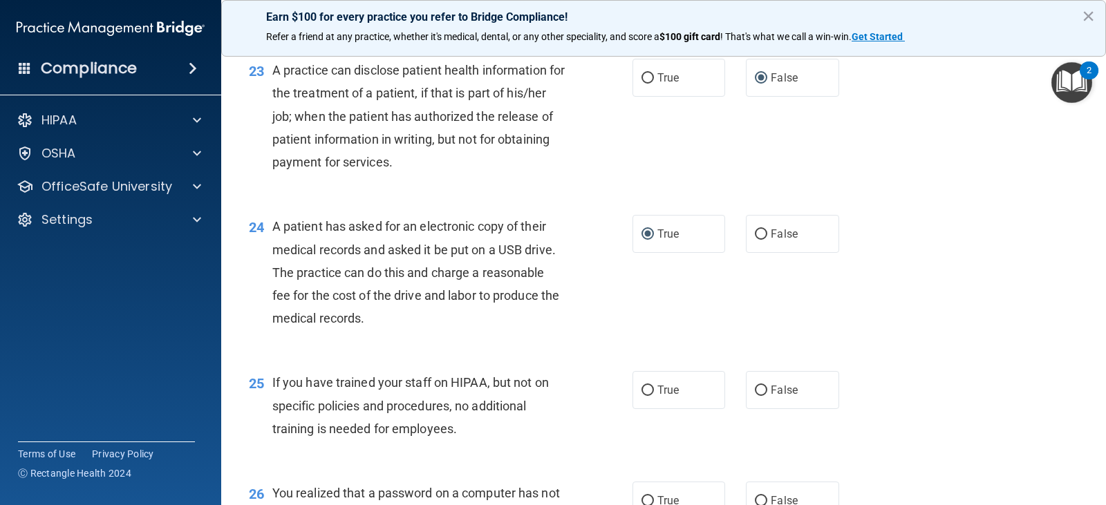
scroll to position [2559, 0]
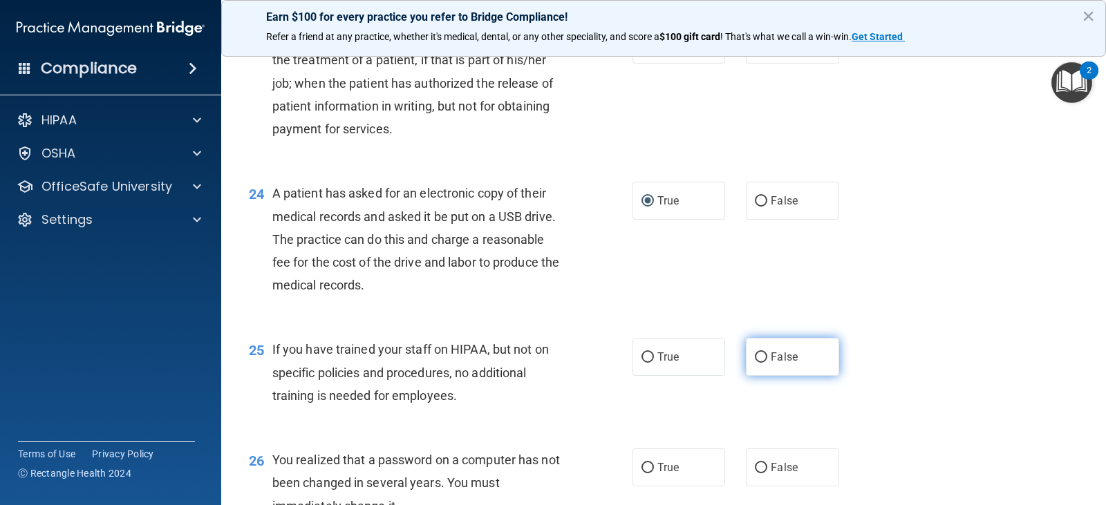
click at [757, 353] on input "False" at bounding box center [761, 358] width 12 height 10
radio input "true"
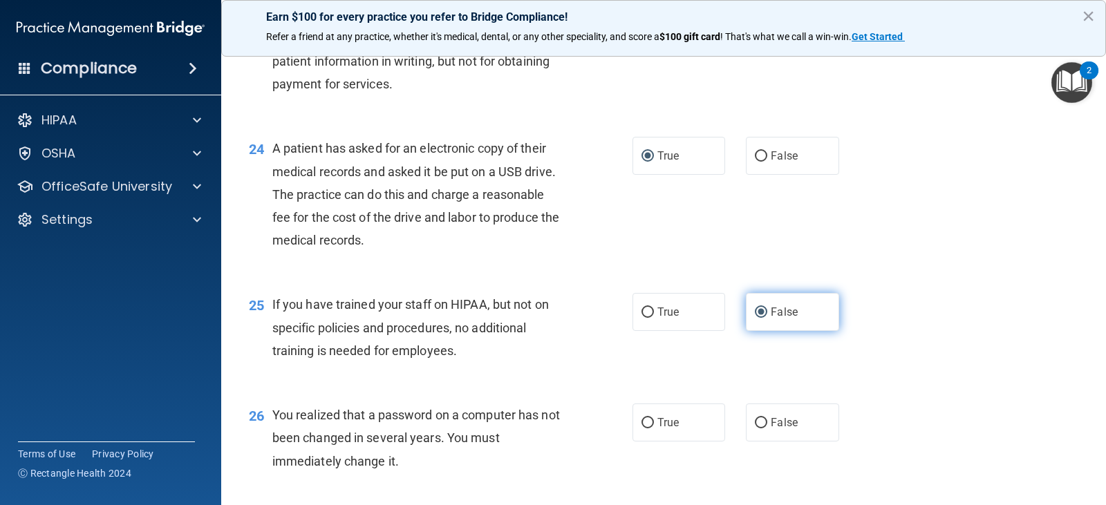
scroll to position [2628, 0]
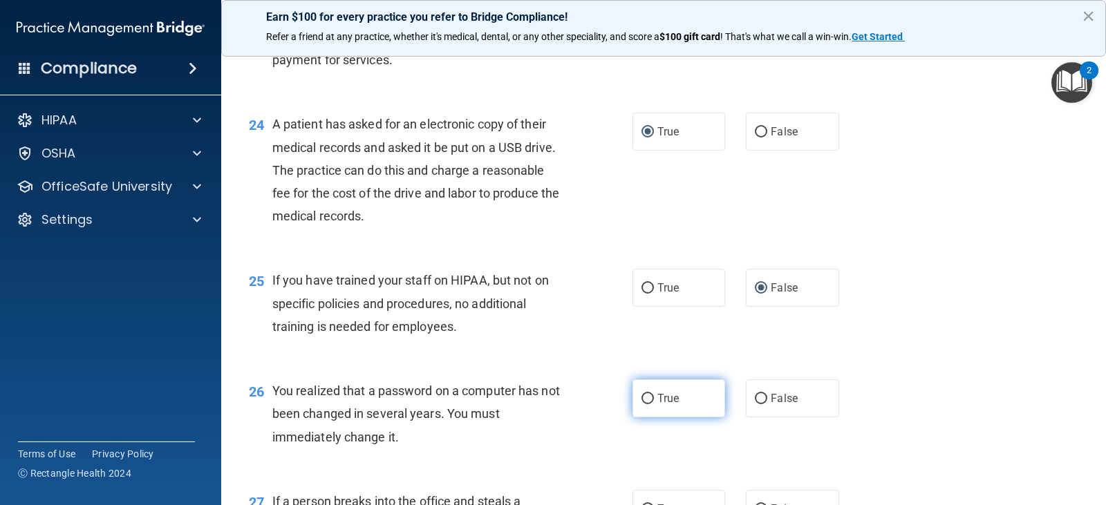
click at [642, 399] on input "True" at bounding box center [648, 399] width 12 height 10
radio input "true"
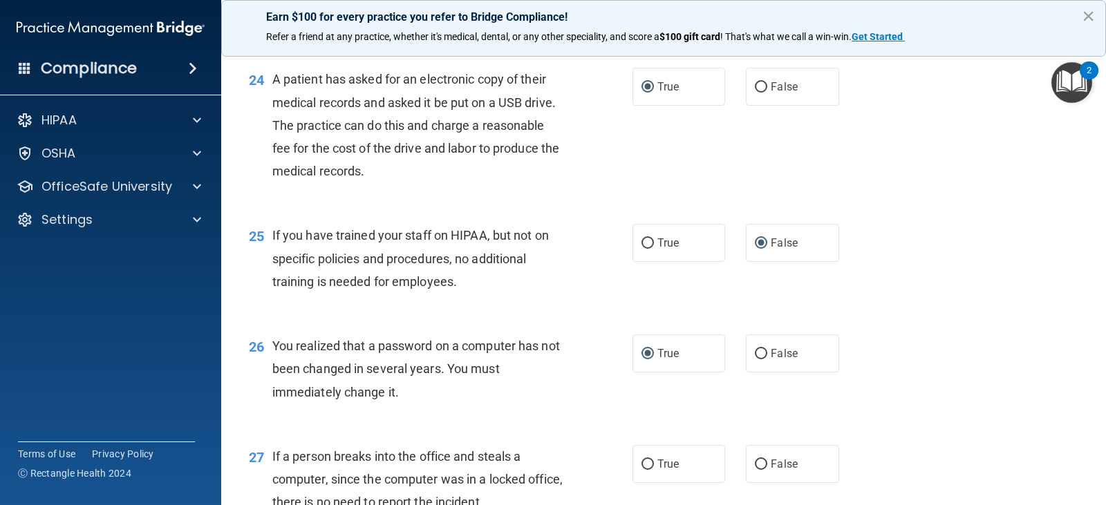
scroll to position [2697, 0]
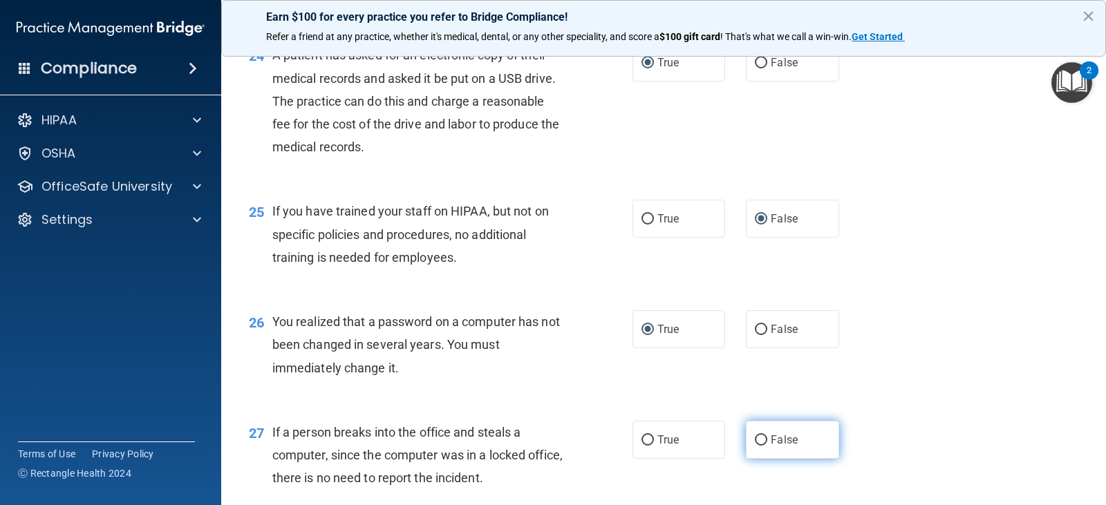
click at [756, 439] on input "False" at bounding box center [761, 441] width 12 height 10
radio input "true"
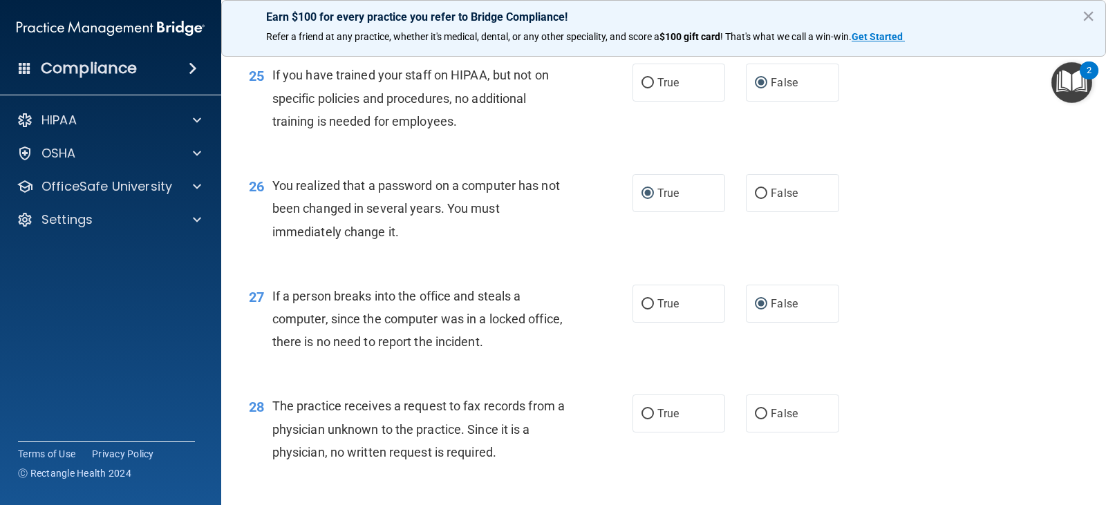
scroll to position [2835, 0]
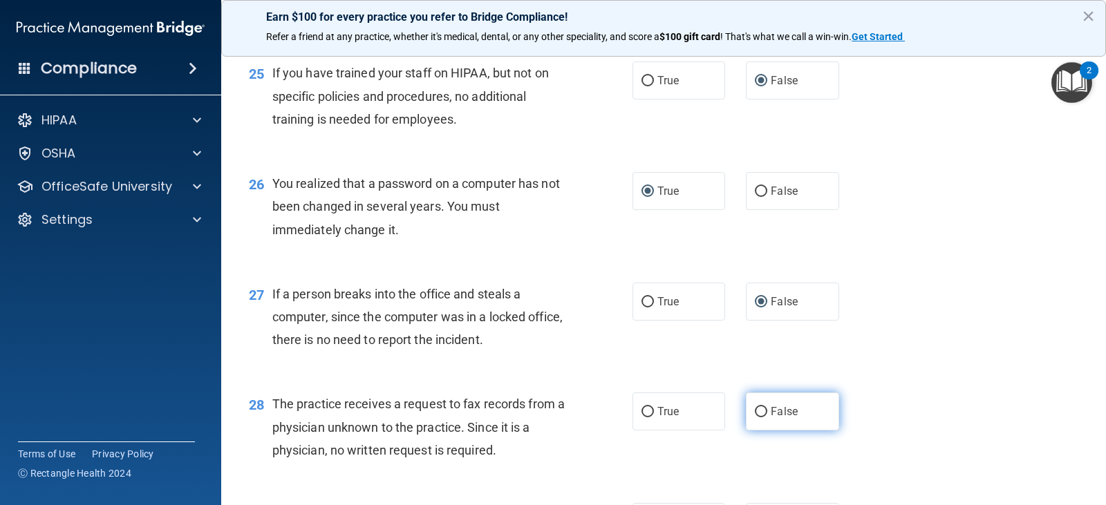
click at [755, 412] on input "False" at bounding box center [761, 412] width 12 height 10
radio input "true"
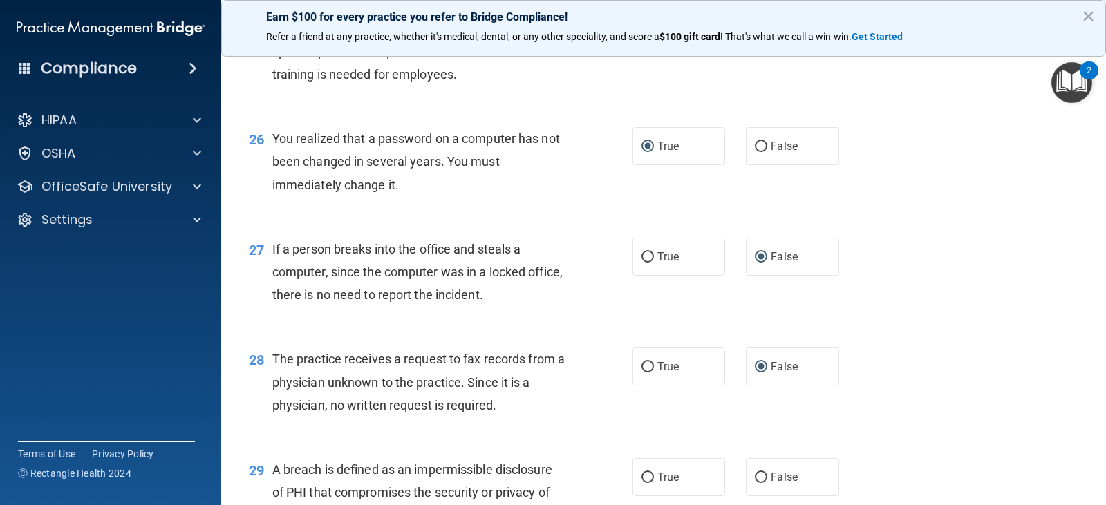
scroll to position [2973, 0]
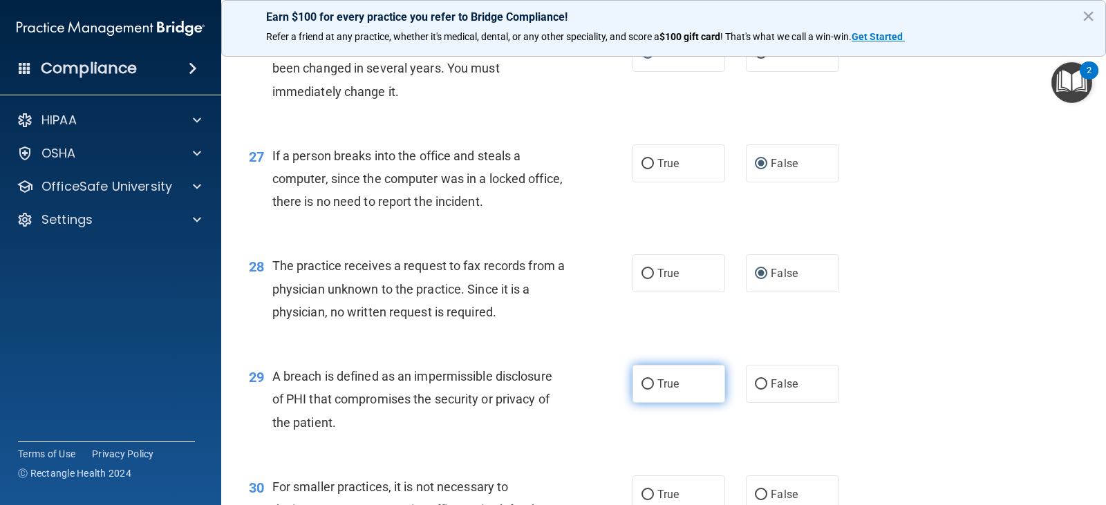
click at [642, 382] on input "True" at bounding box center [648, 385] width 12 height 10
radio input "true"
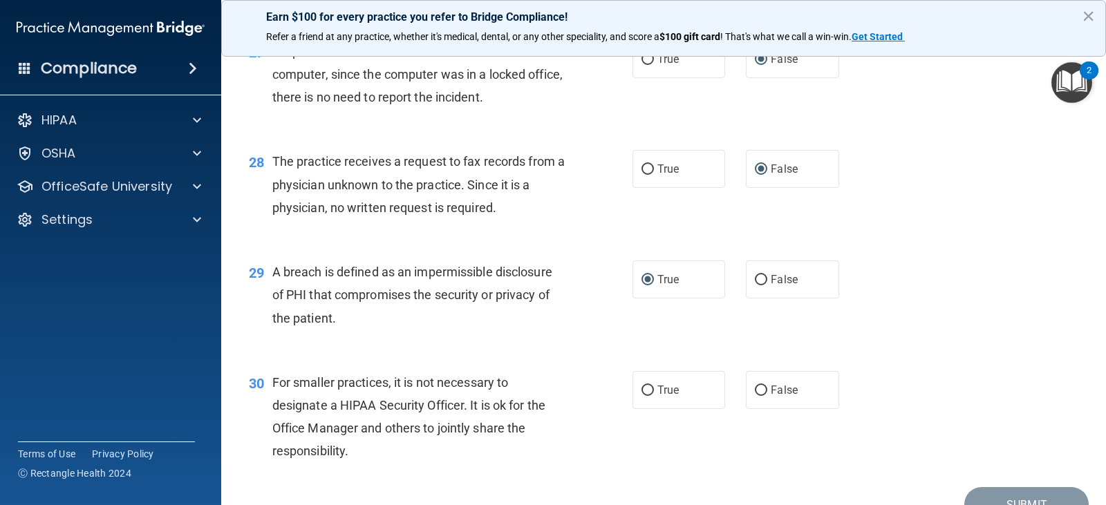
scroll to position [3112, 0]
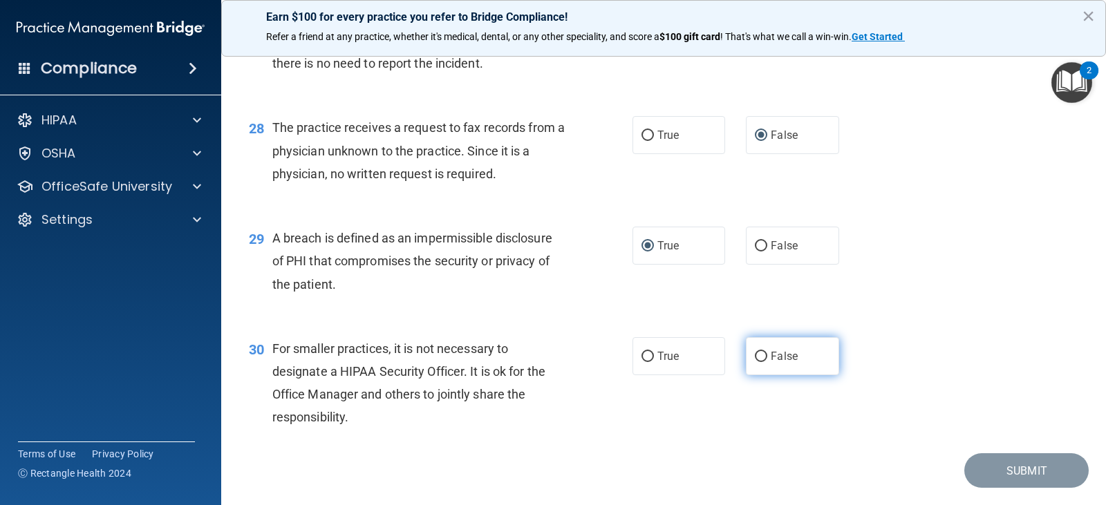
click at [755, 357] on input "False" at bounding box center [761, 357] width 12 height 10
radio input "true"
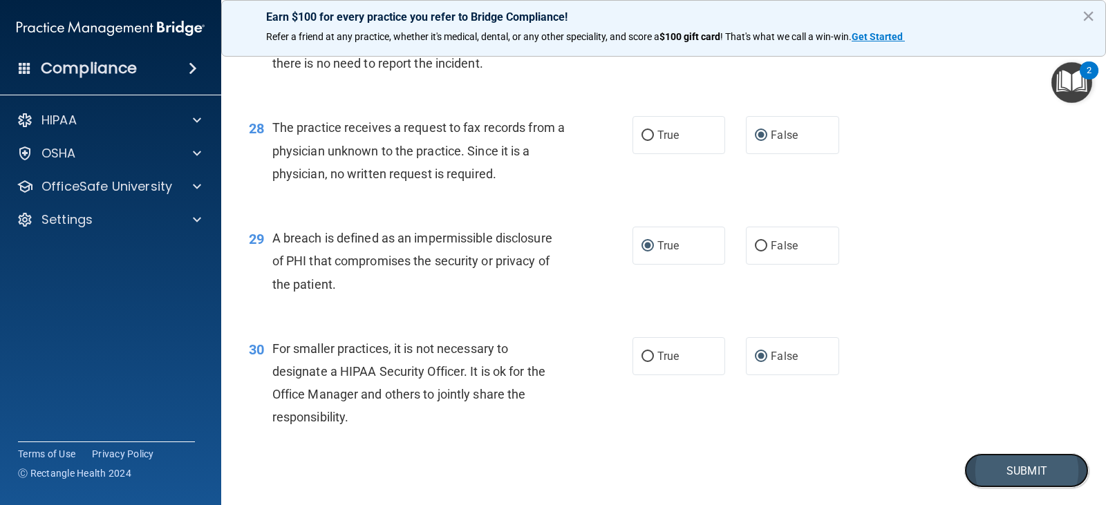
click at [1004, 472] on button "Submit" at bounding box center [1027, 471] width 124 height 35
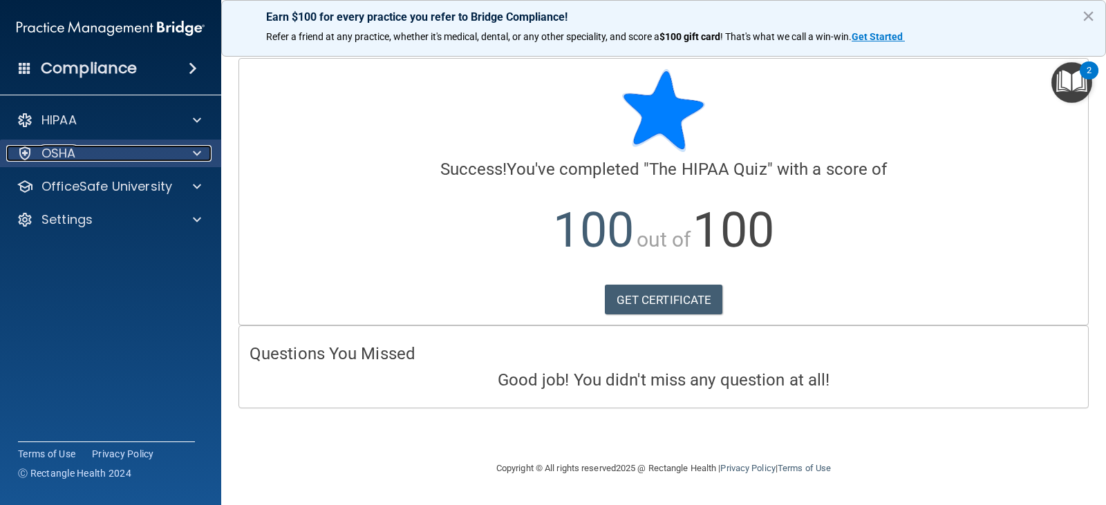
click at [127, 156] on div "OSHA" at bounding box center [91, 153] width 171 height 17
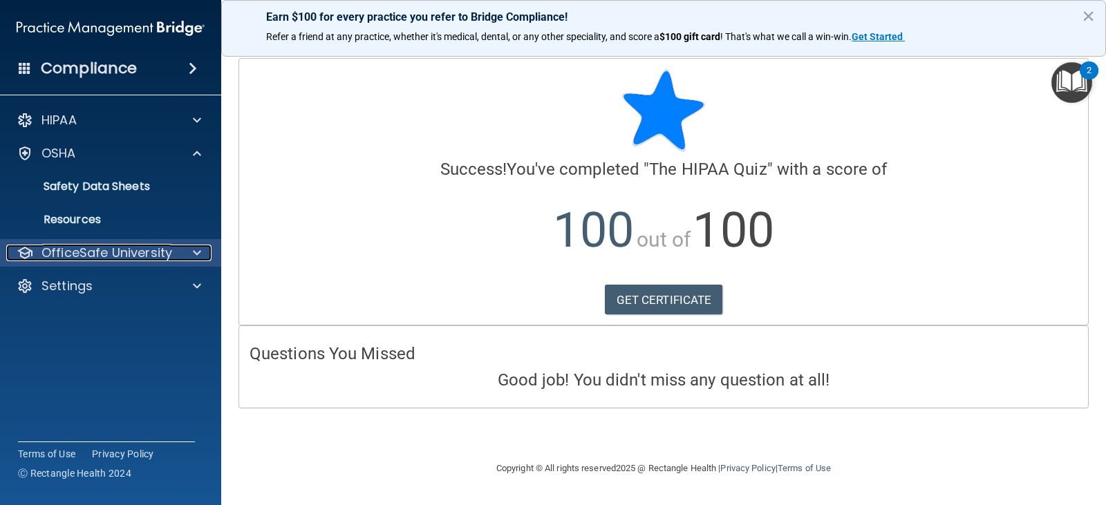
click at [113, 247] on p "OfficeSafe University" at bounding box center [106, 253] width 131 height 17
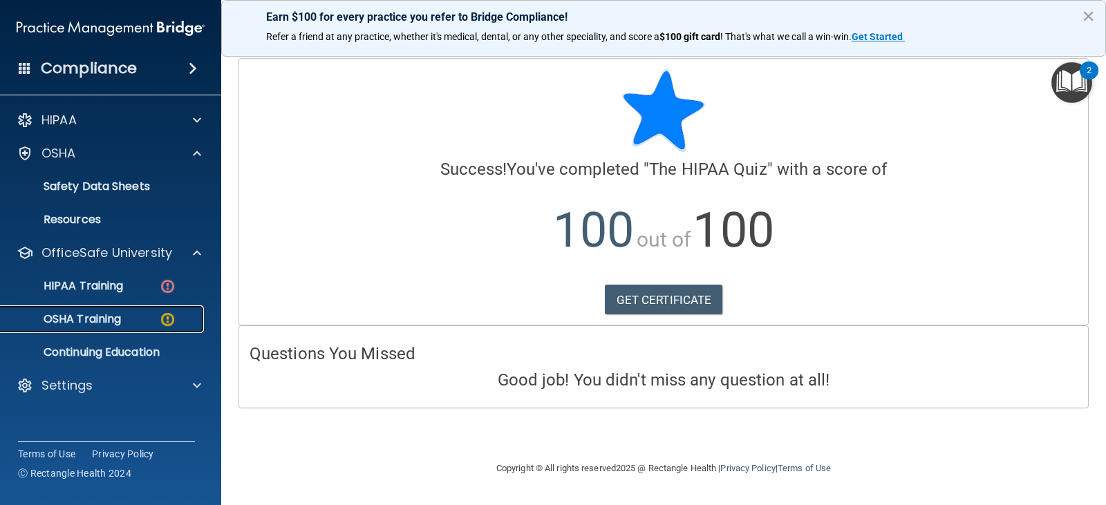
click at [100, 317] on p "OSHA Training" at bounding box center [65, 320] width 112 height 14
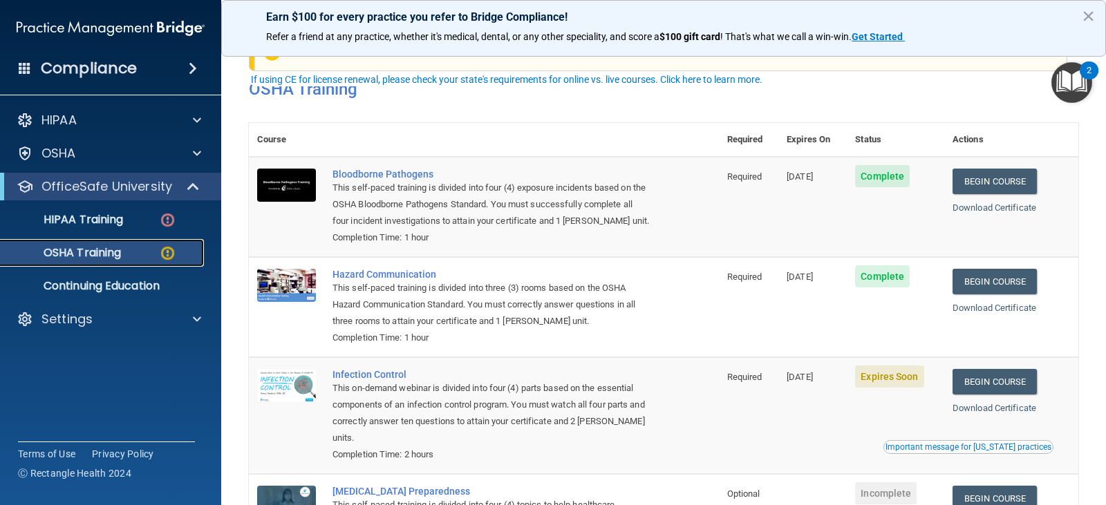
scroll to position [69, 0]
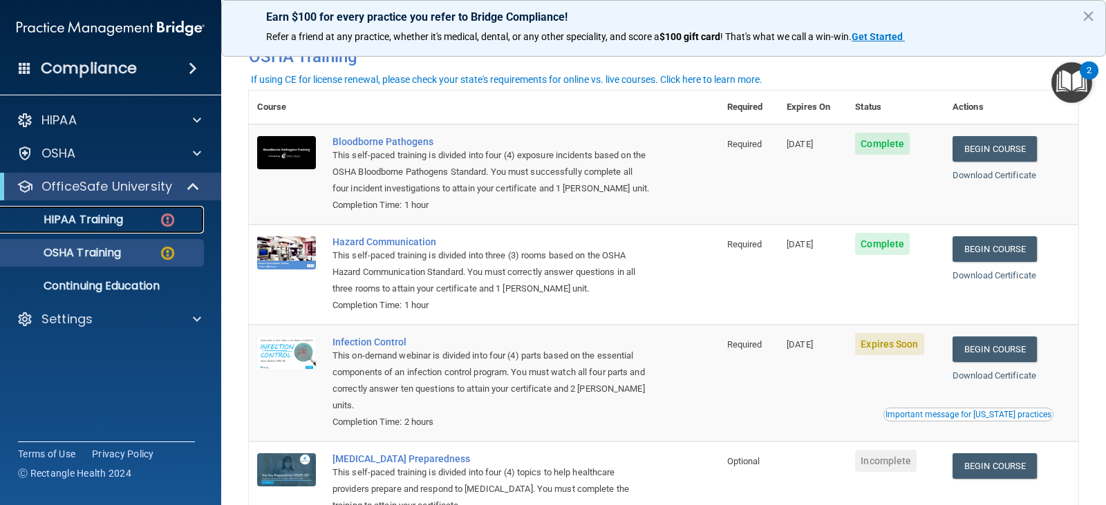
click at [95, 222] on p "HIPAA Training" at bounding box center [66, 220] width 114 height 14
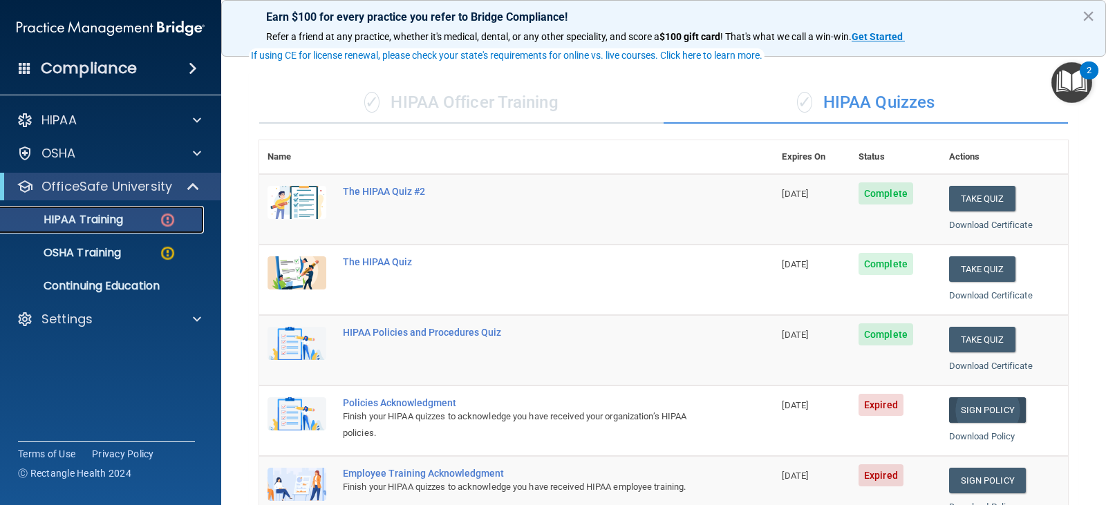
scroll to position [138, 0]
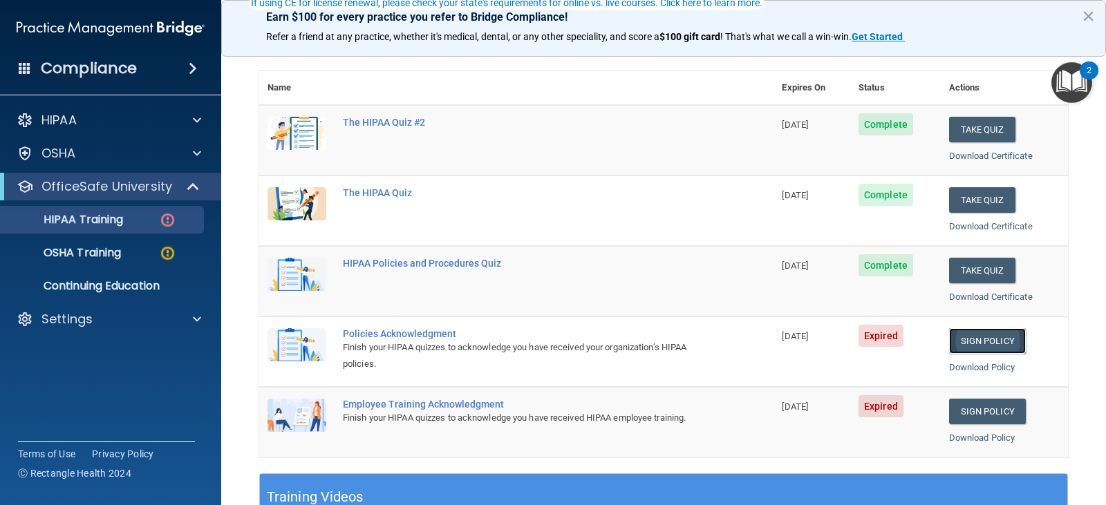
click at [982, 343] on link "Sign Policy" at bounding box center [987, 341] width 77 height 26
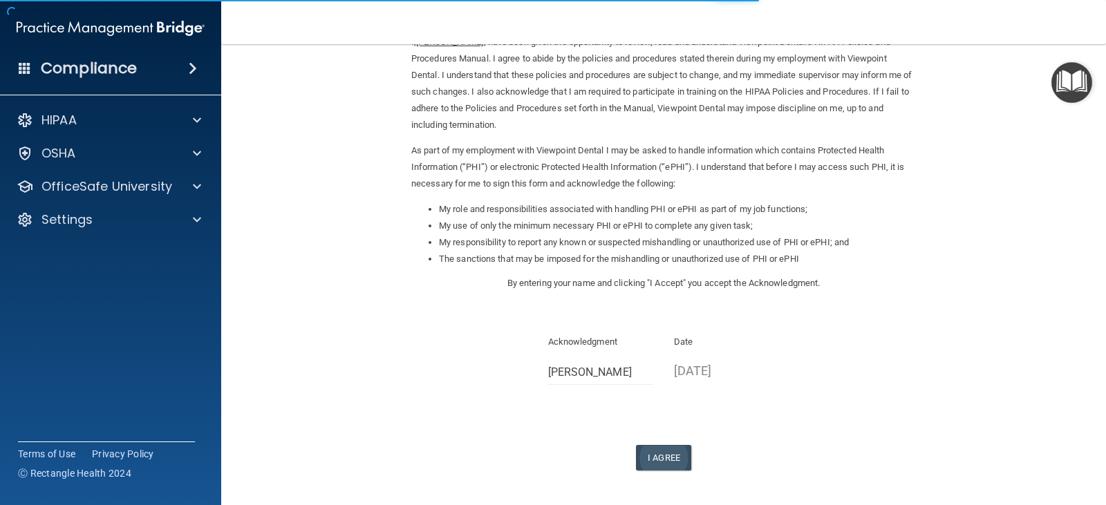
scroll to position [128, 0]
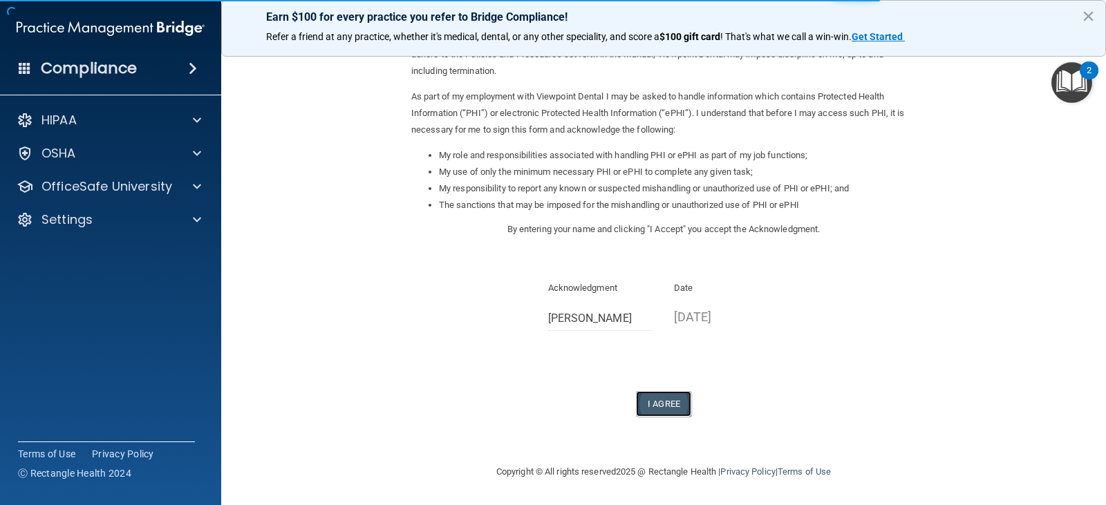
click at [662, 408] on button "I Agree" at bounding box center [663, 404] width 55 height 26
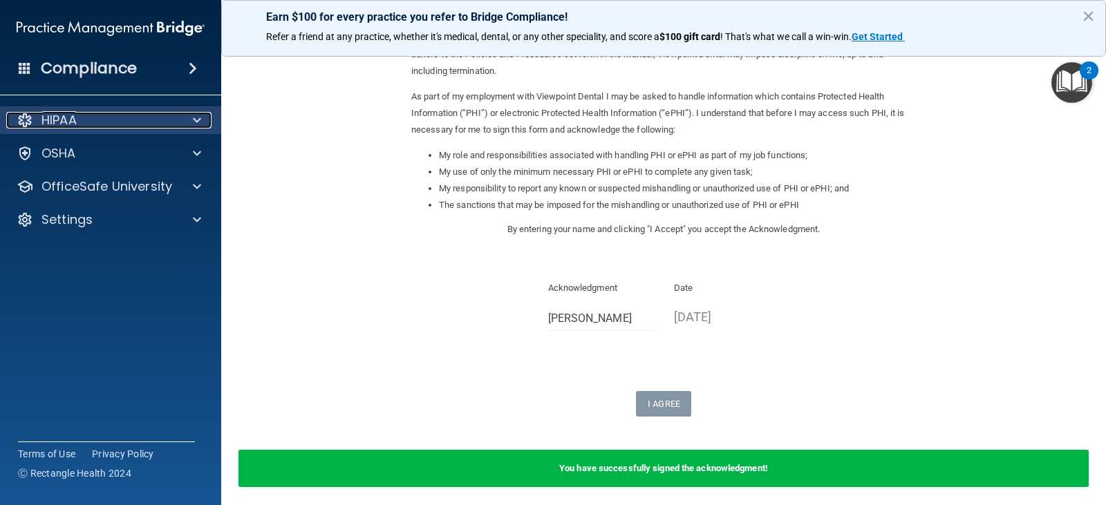
click at [106, 124] on div "HIPAA" at bounding box center [91, 120] width 171 height 17
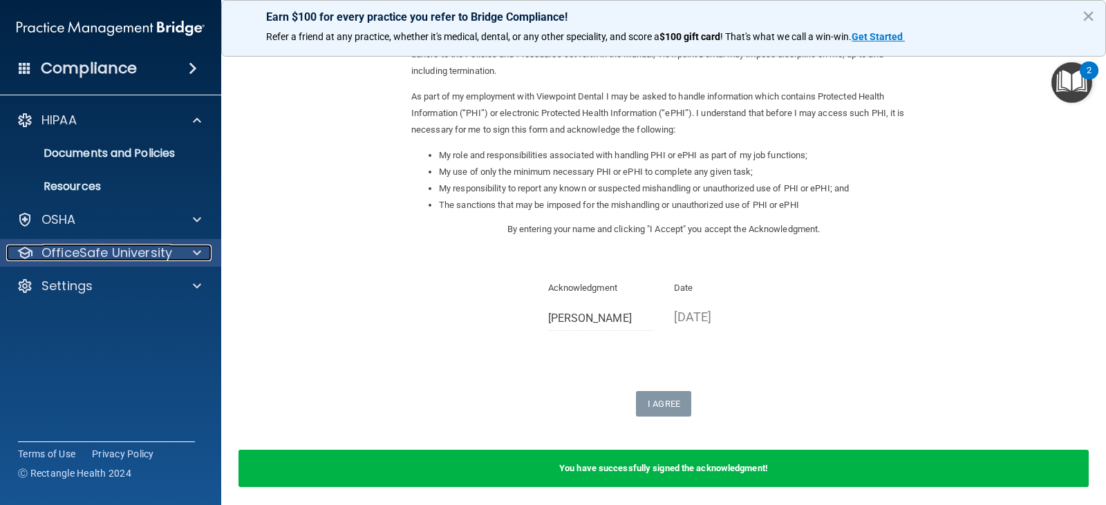
click at [132, 255] on p "OfficeSafe University" at bounding box center [106, 253] width 131 height 17
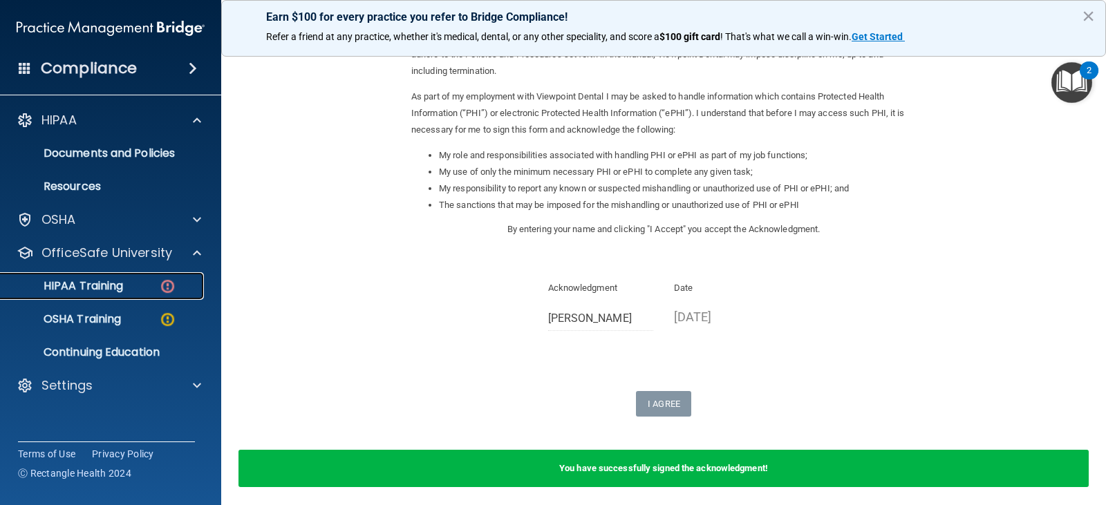
click at [123, 286] on p "HIPAA Training" at bounding box center [66, 286] width 114 height 14
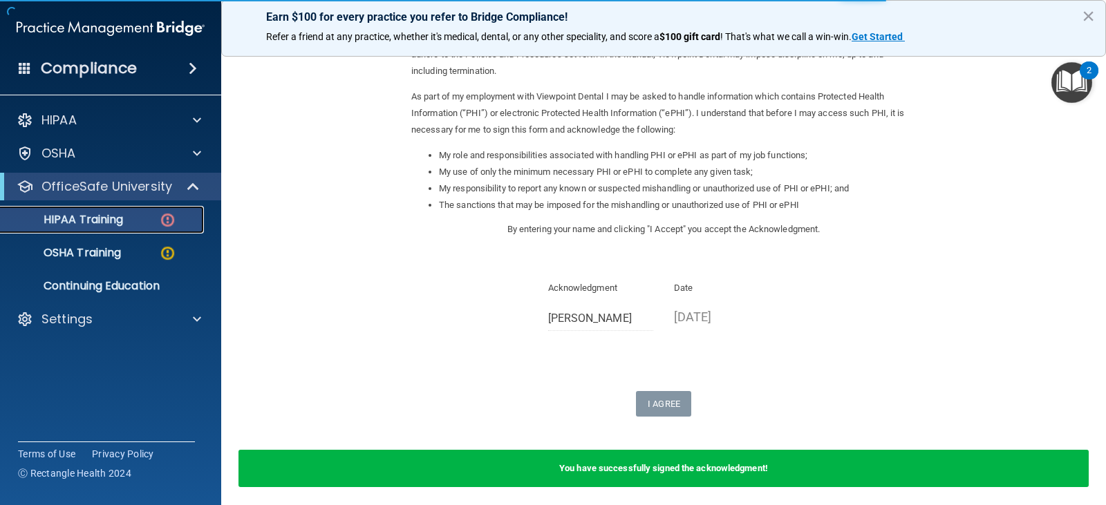
scroll to position [482, 0]
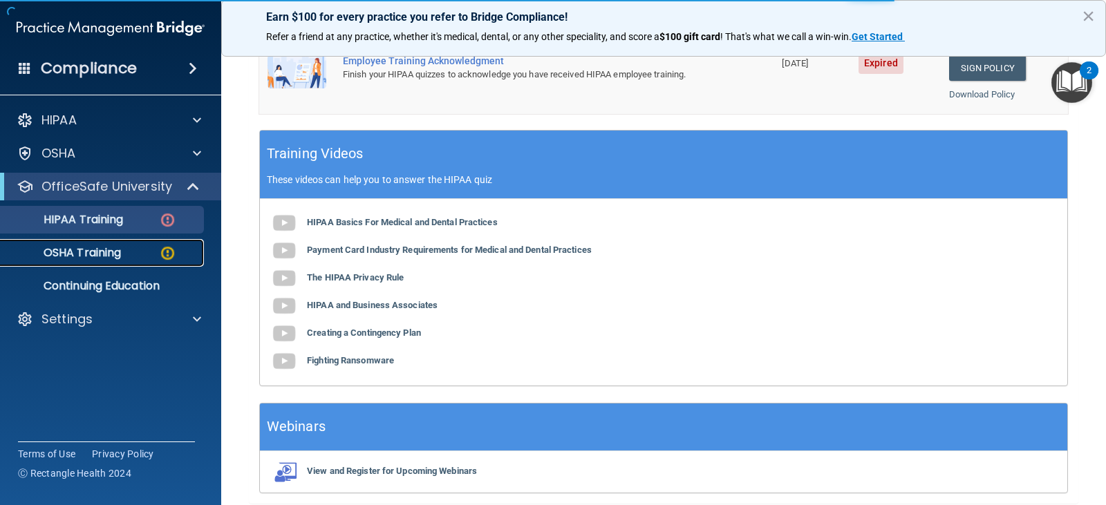
click at [87, 256] on p "OSHA Training" at bounding box center [65, 253] width 112 height 14
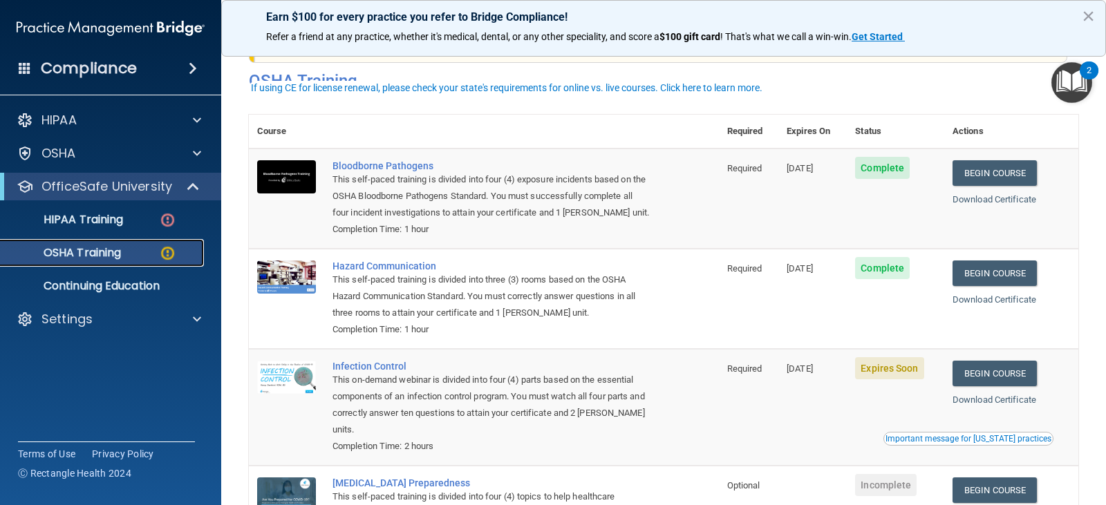
scroll to position [69, 0]
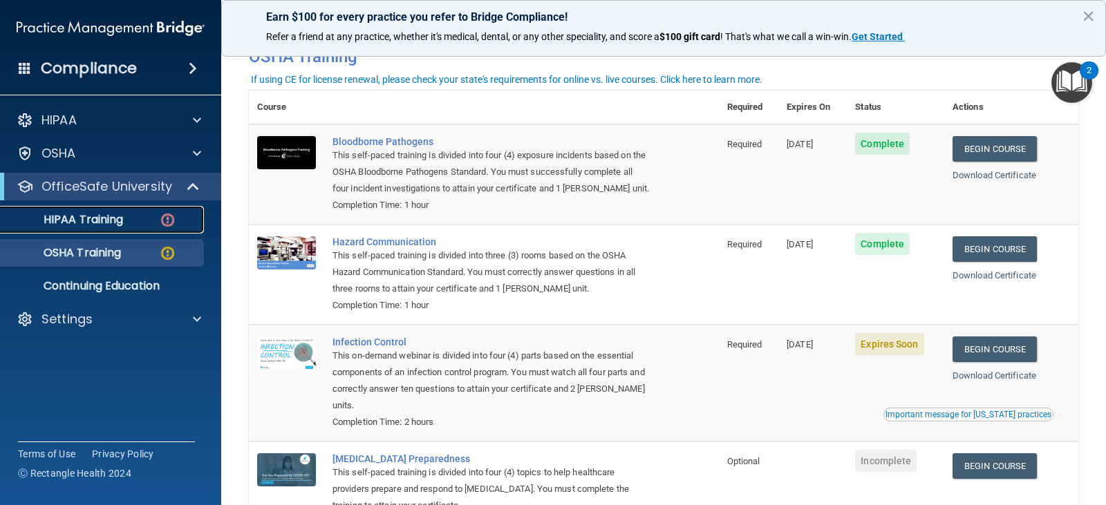
click at [89, 214] on p "HIPAA Training" at bounding box center [66, 220] width 114 height 14
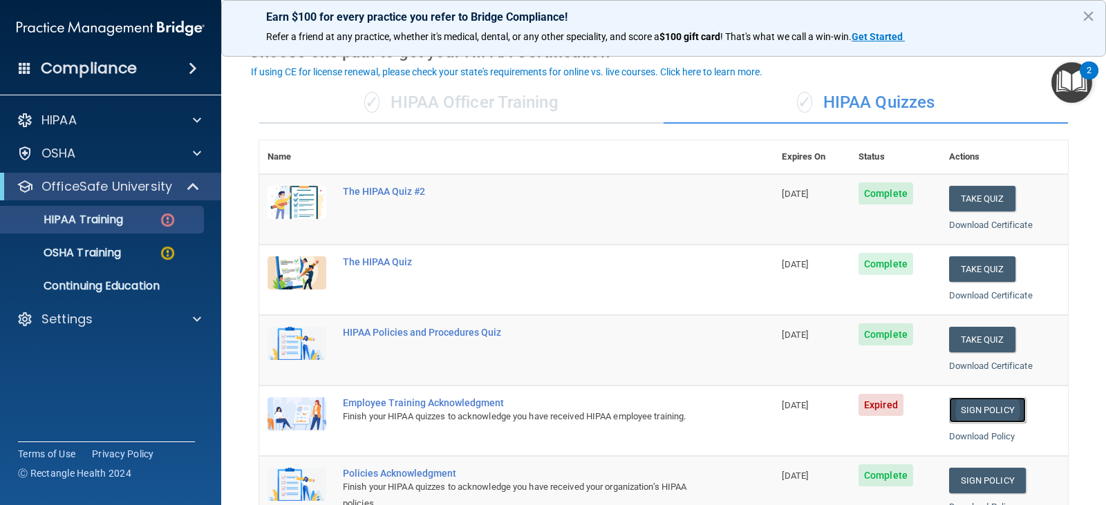
click at [989, 408] on link "Sign Policy" at bounding box center [987, 411] width 77 height 26
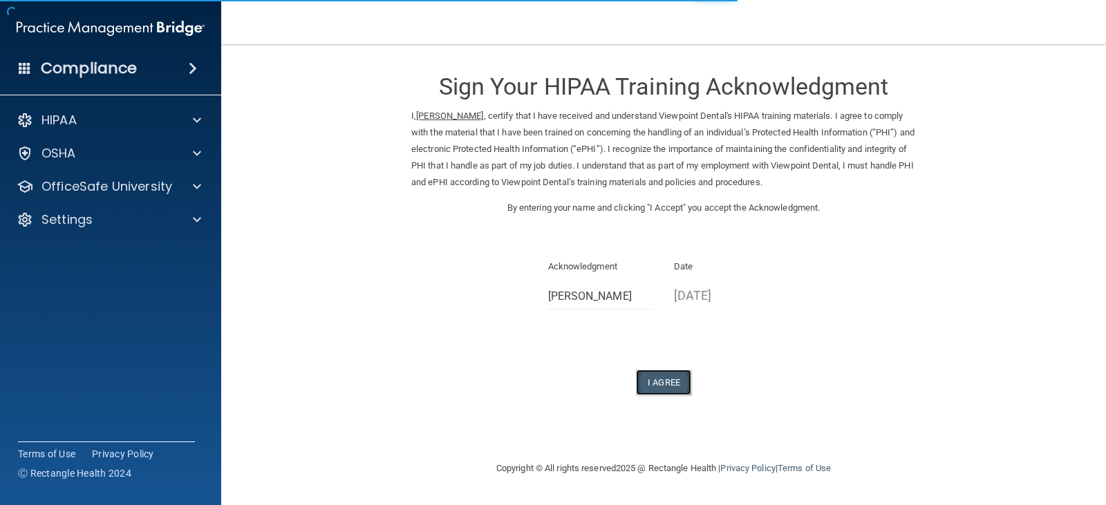
click at [669, 387] on button "I Agree" at bounding box center [663, 383] width 55 height 26
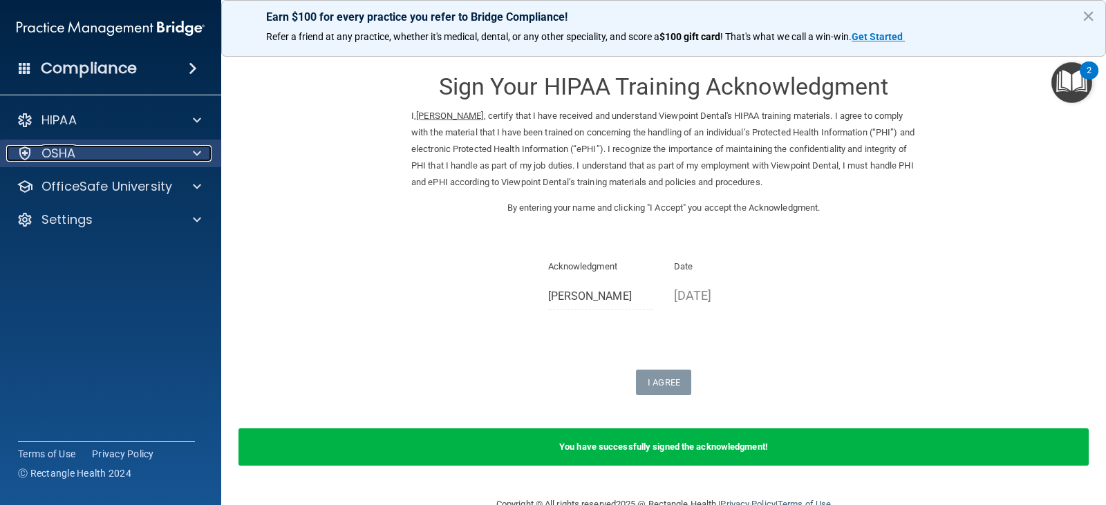
click at [92, 151] on div "OSHA" at bounding box center [91, 153] width 171 height 17
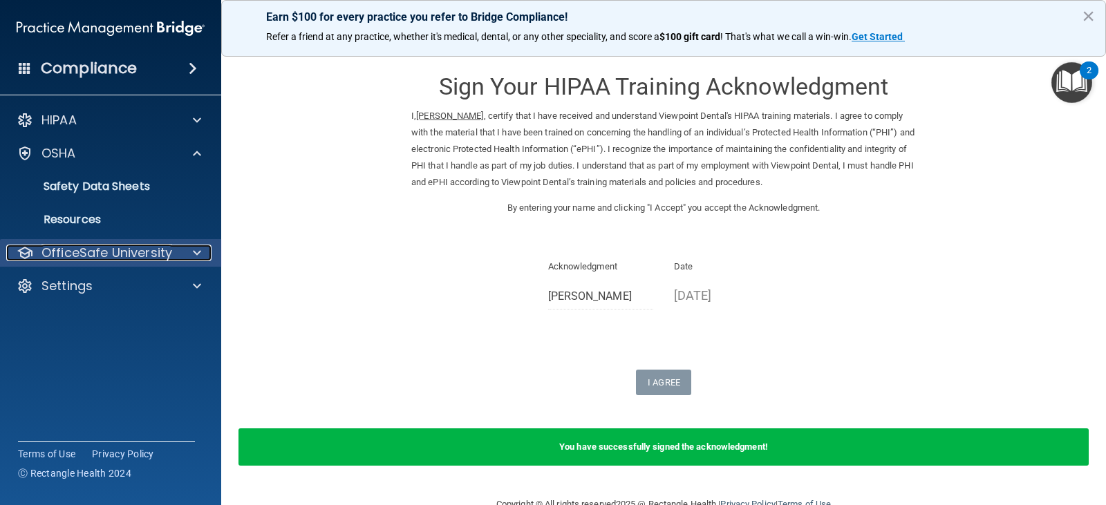
click at [137, 251] on p "OfficeSafe University" at bounding box center [106, 253] width 131 height 17
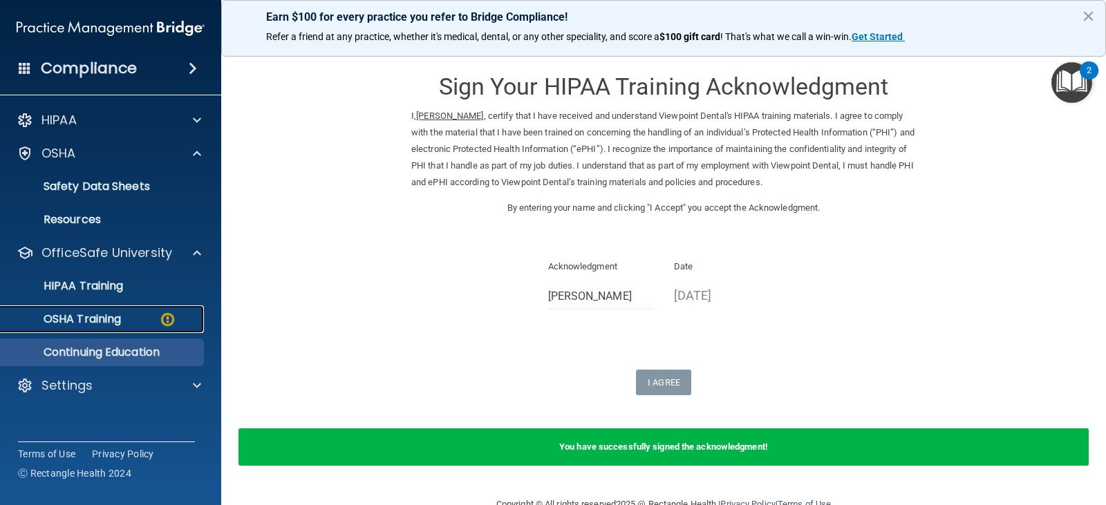
drag, startPoint x: 106, startPoint y: 319, endPoint x: 123, endPoint y: 319, distance: 17.3
click at [108, 319] on p "OSHA Training" at bounding box center [65, 320] width 112 height 14
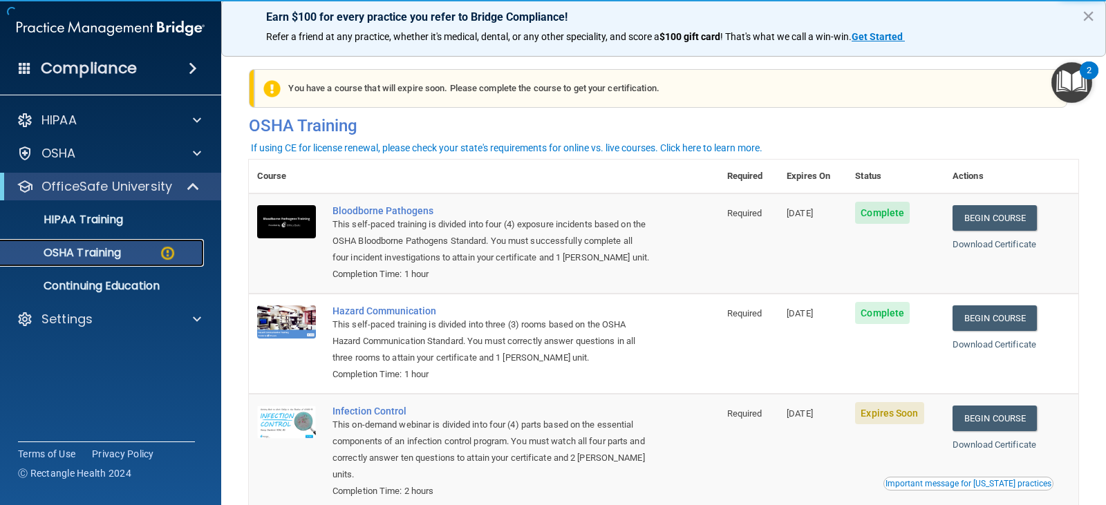
scroll to position [69, 0]
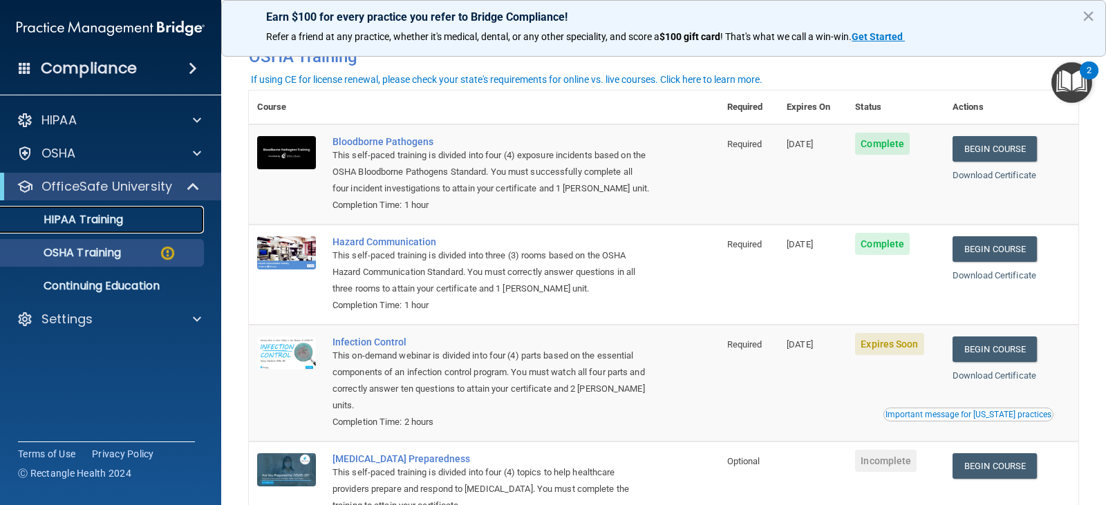
click at [111, 219] on p "HIPAA Training" at bounding box center [66, 220] width 114 height 14
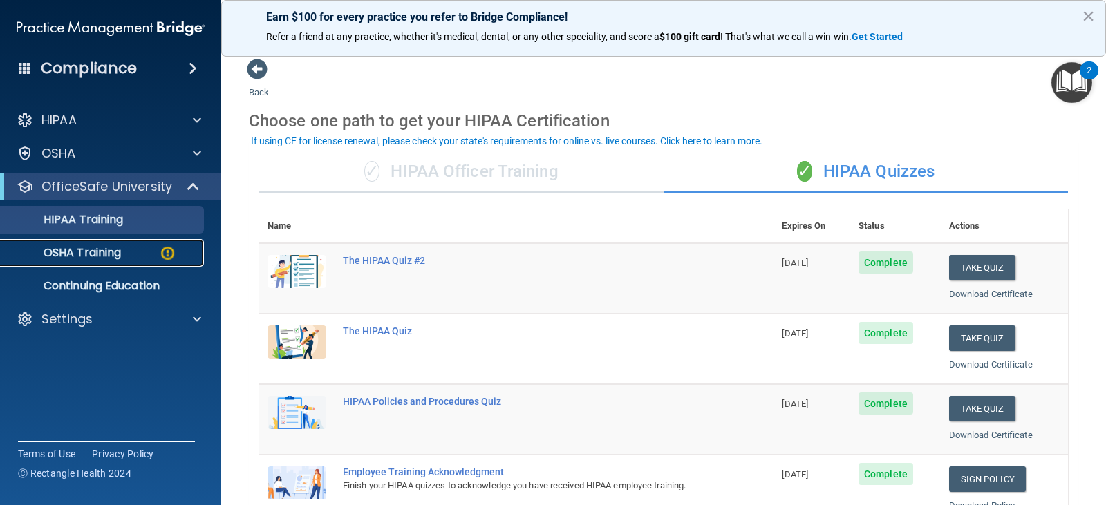
click at [80, 253] on p "OSHA Training" at bounding box center [65, 253] width 112 height 14
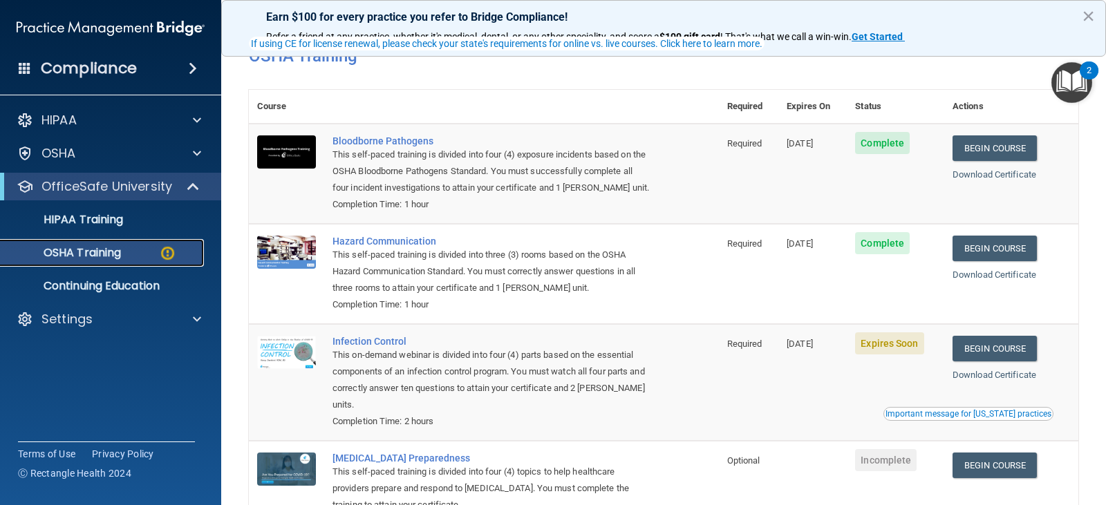
scroll to position [138, 0]
